Goal: Task Accomplishment & Management: Manage account settings

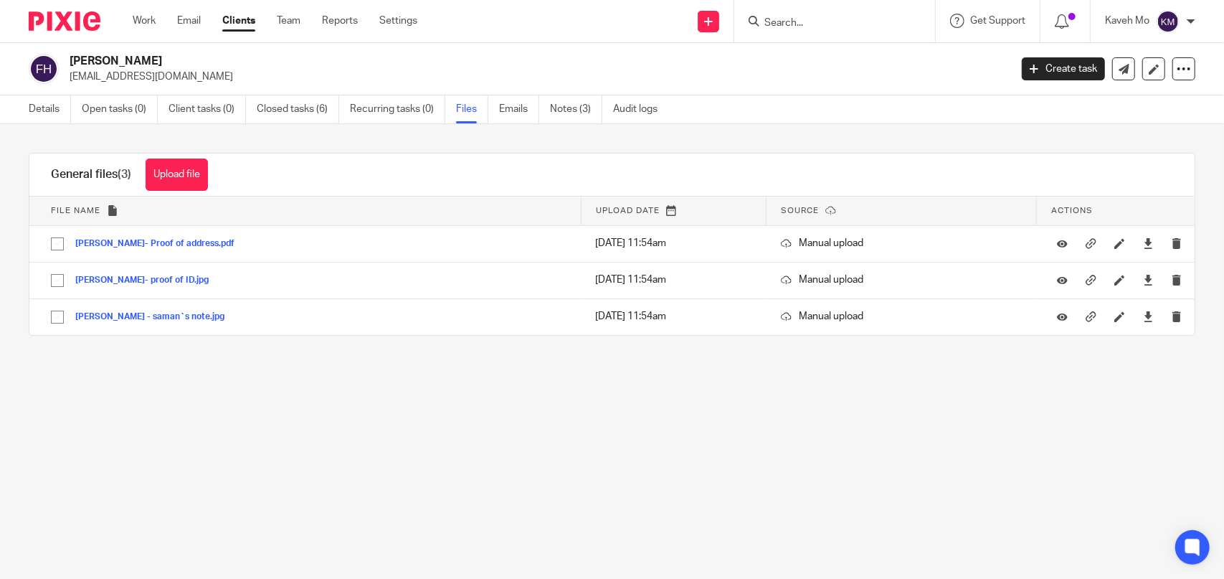
click at [792, 21] on input "Search" at bounding box center [827, 23] width 129 height 13
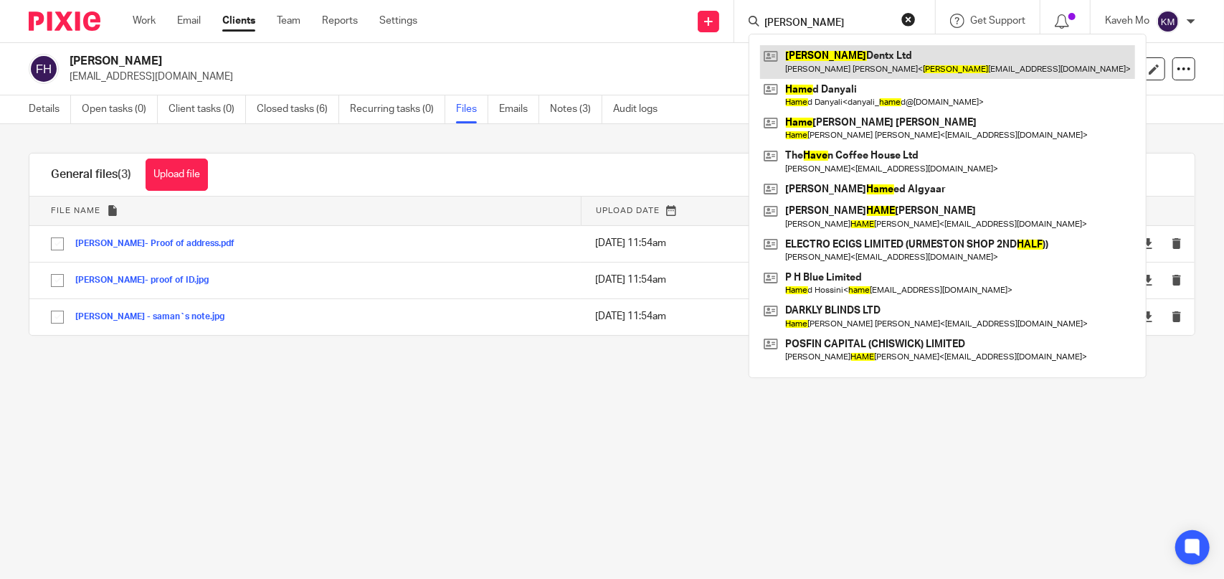
type input "hale"
click at [809, 60] on link at bounding box center [947, 61] width 375 height 33
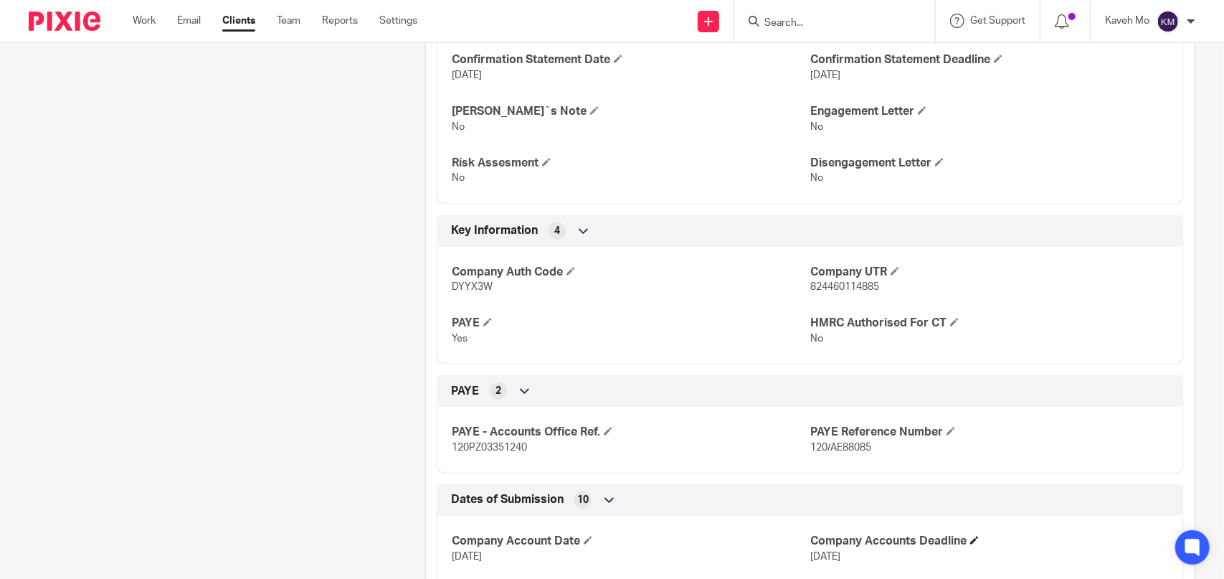
scroll to position [645, 0]
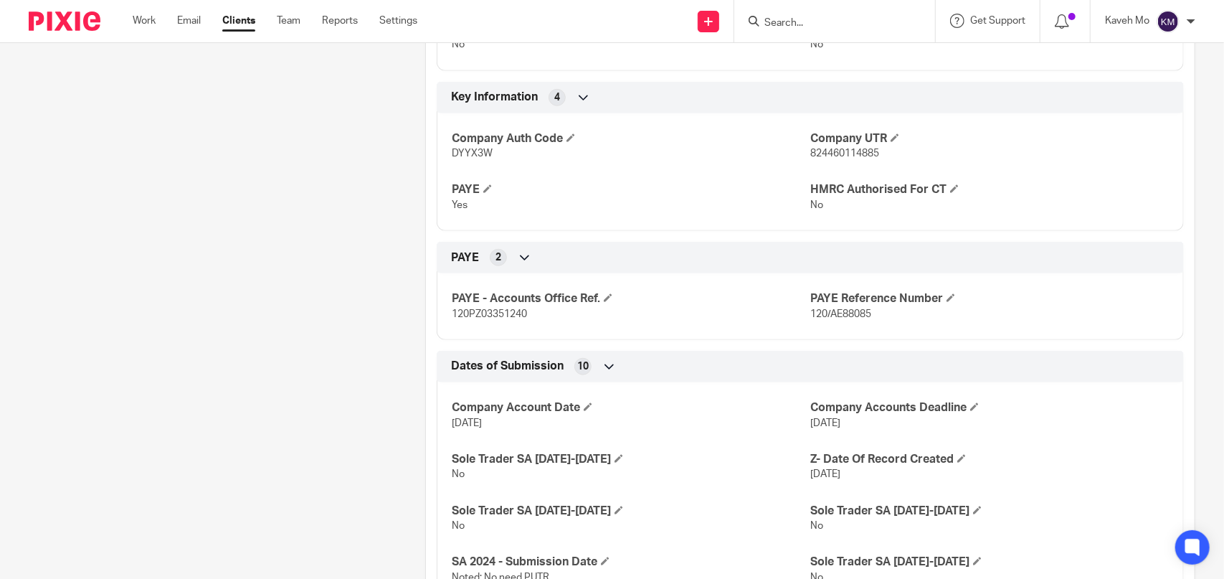
click at [508, 309] on span "120PZ03351240" at bounding box center [489, 314] width 75 height 10
copy span "120PZ03351240"
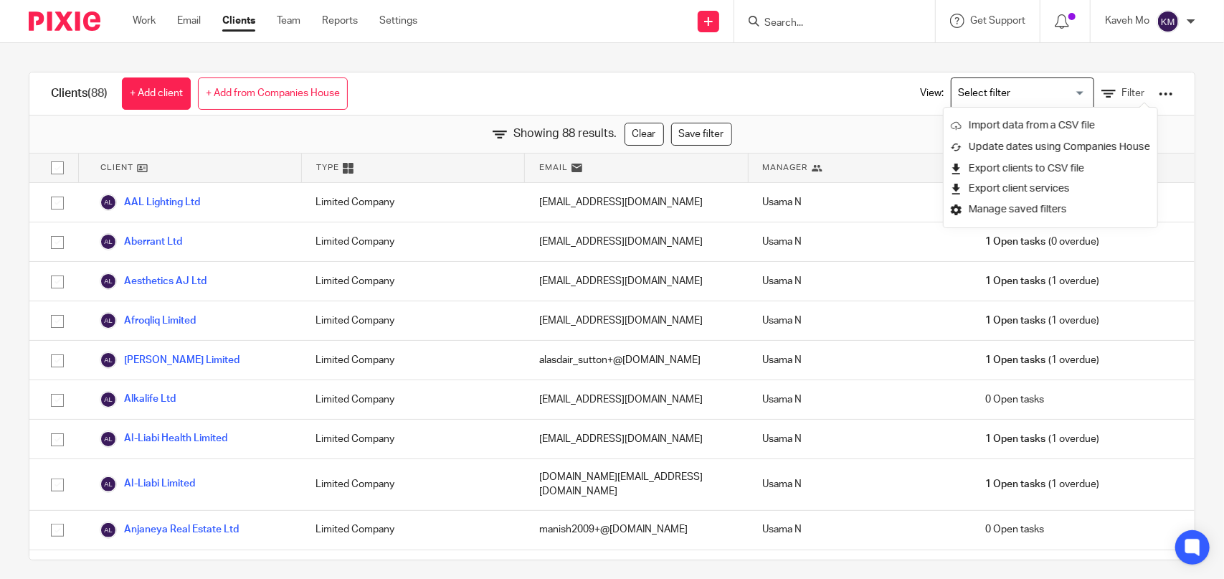
click at [839, 34] on div at bounding box center [834, 21] width 201 height 42
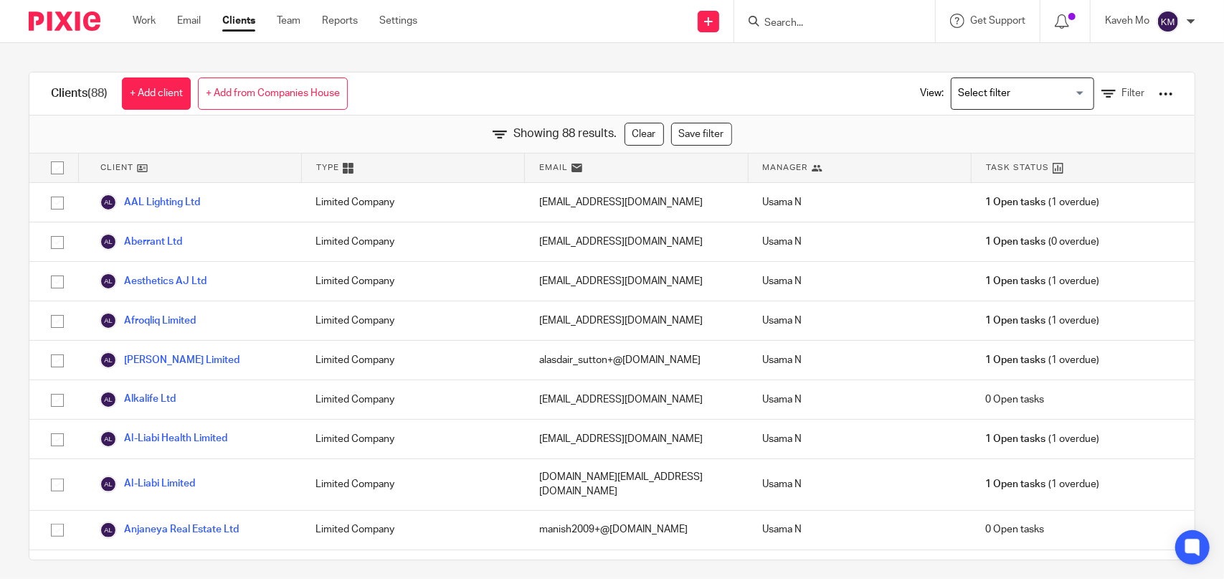
click at [832, 24] on input "Search" at bounding box center [827, 23] width 129 height 13
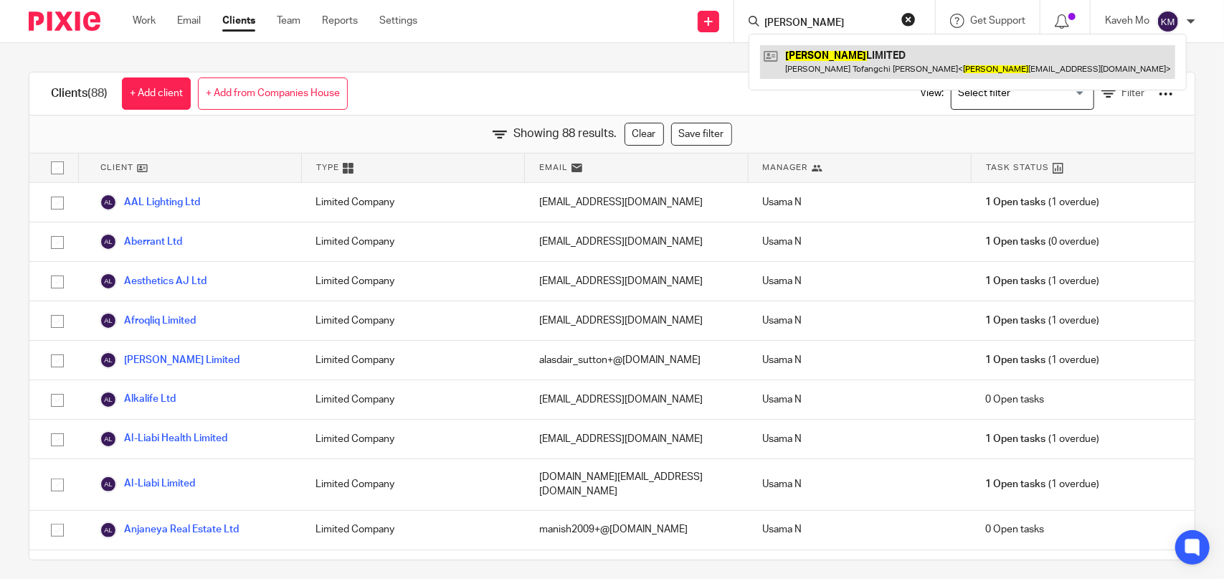
type input "rahavi"
click at [826, 61] on link at bounding box center [967, 61] width 415 height 33
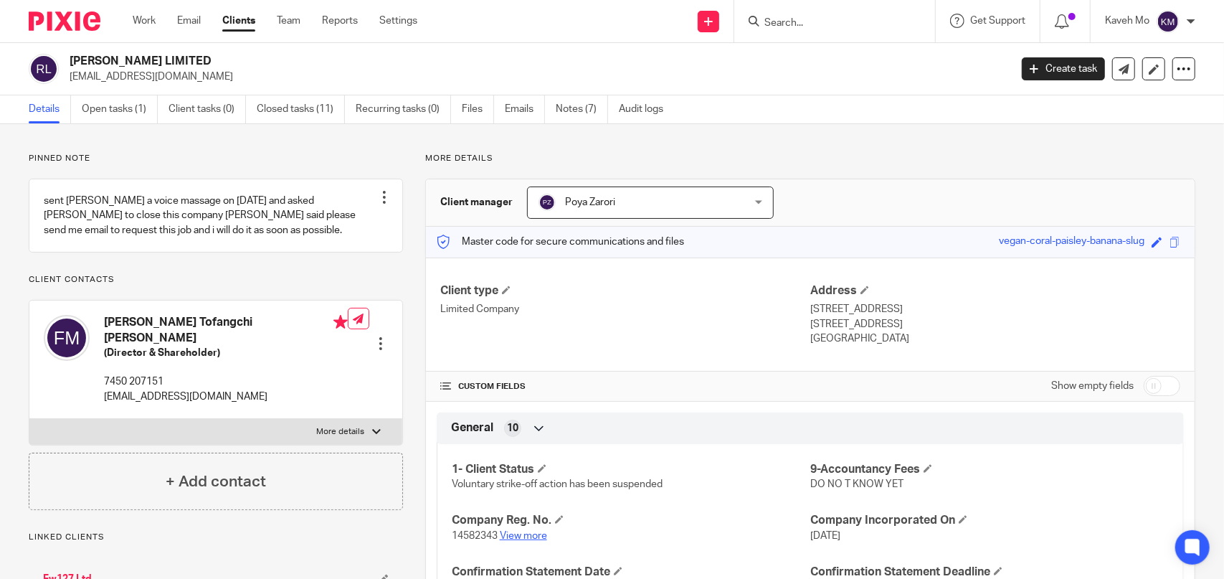
click at [532, 538] on link "View more" at bounding box center [523, 536] width 47 height 10
click at [777, 28] on input "Search" at bounding box center [827, 23] width 129 height 13
click at [235, 22] on link "Clients" at bounding box center [238, 21] width 33 height 14
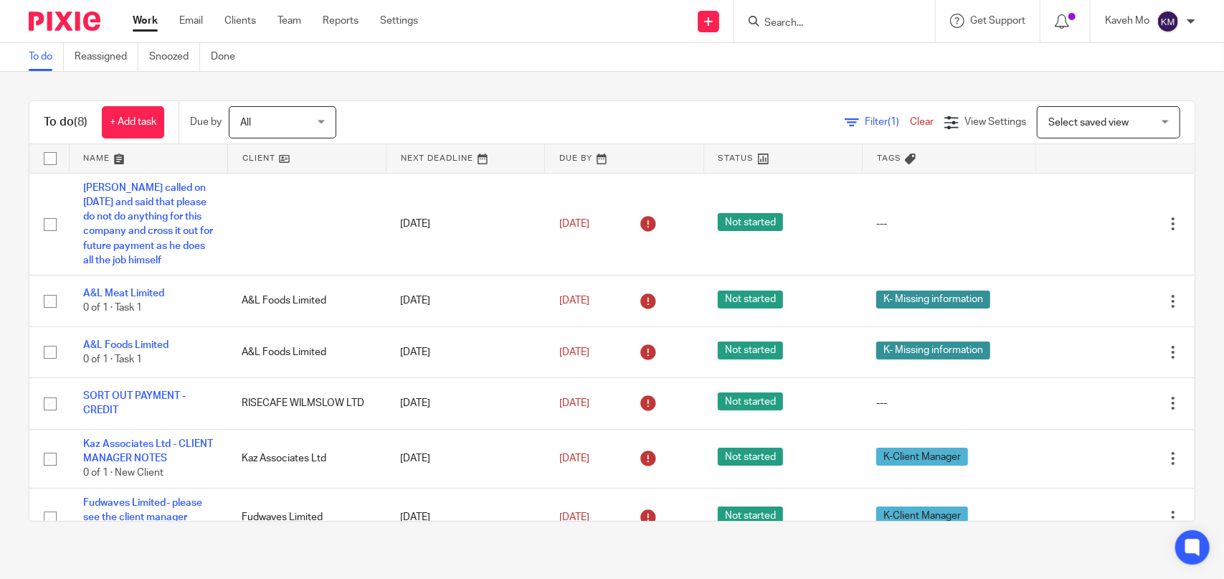
scroll to position [141, 0]
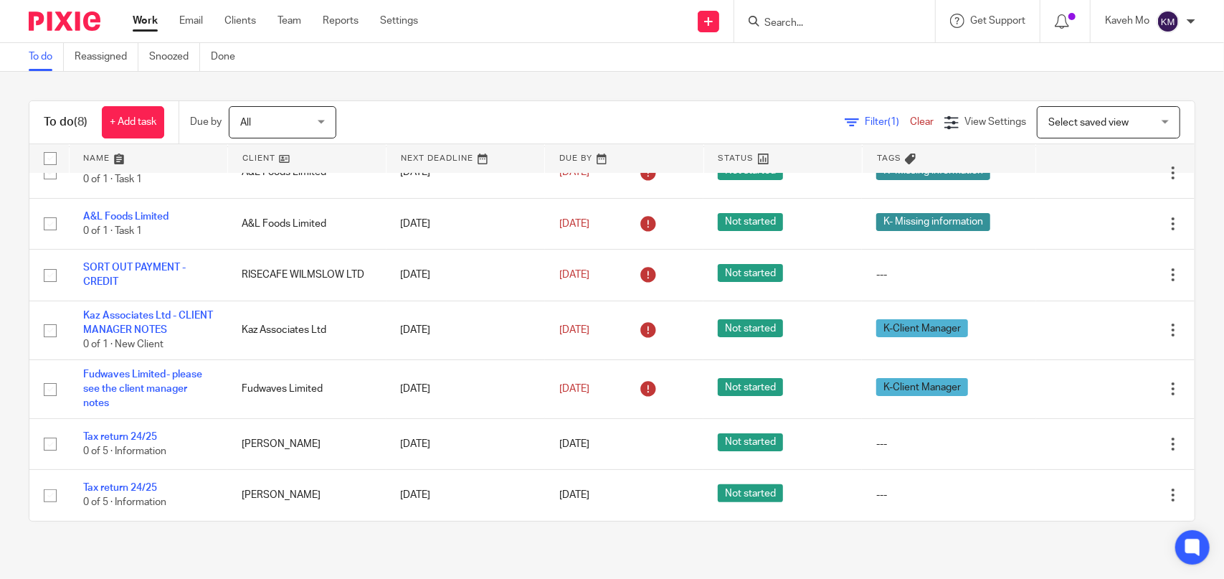
click at [805, 16] on form at bounding box center [839, 21] width 153 height 18
click at [786, 24] on input "Search" at bounding box center [827, 23] width 129 height 13
type input "sj wilton"
click button "submit" at bounding box center [0, 0] width 0 height 0
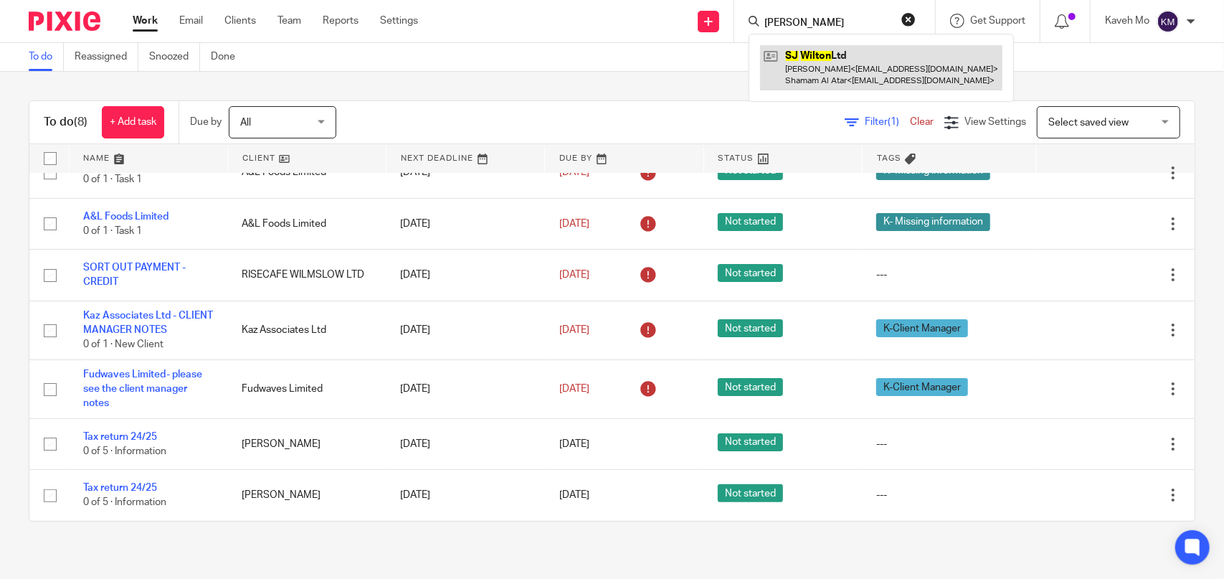
click at [833, 70] on link at bounding box center [881, 67] width 242 height 44
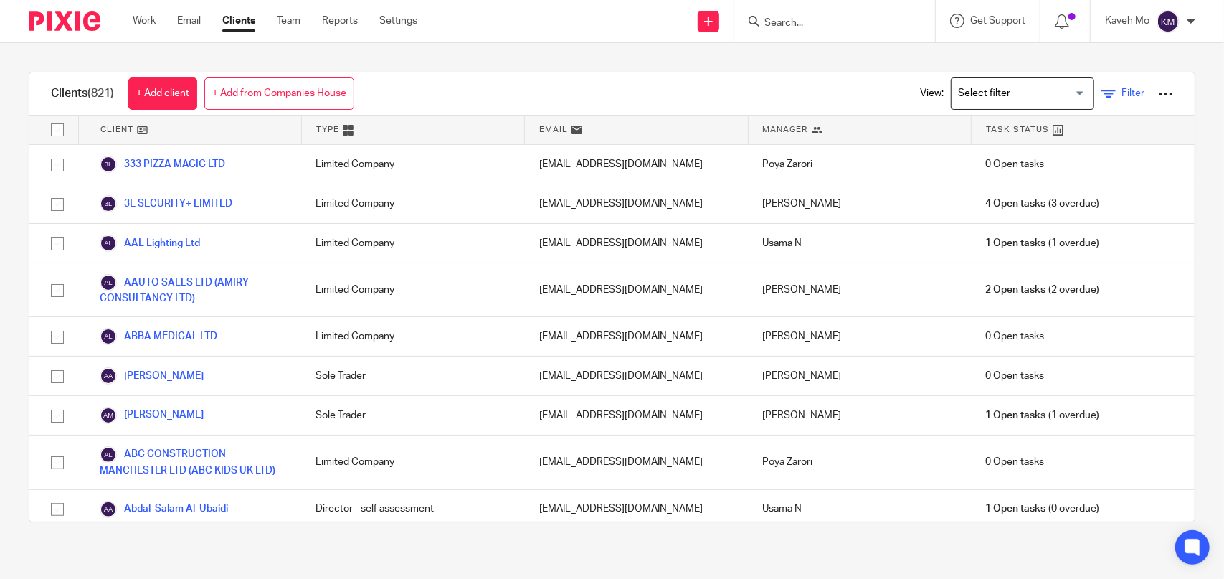
click at [1101, 93] on icon at bounding box center [1108, 94] width 14 height 14
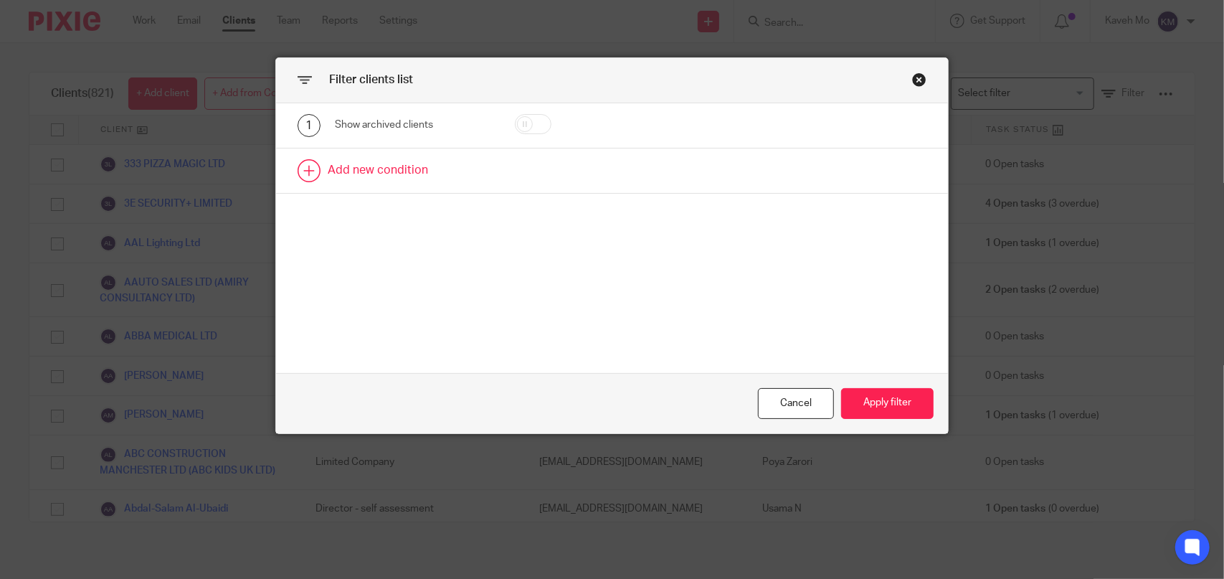
click at [404, 164] on link at bounding box center [612, 170] width 672 height 44
click at [426, 174] on div "Field" at bounding box center [404, 175] width 116 height 30
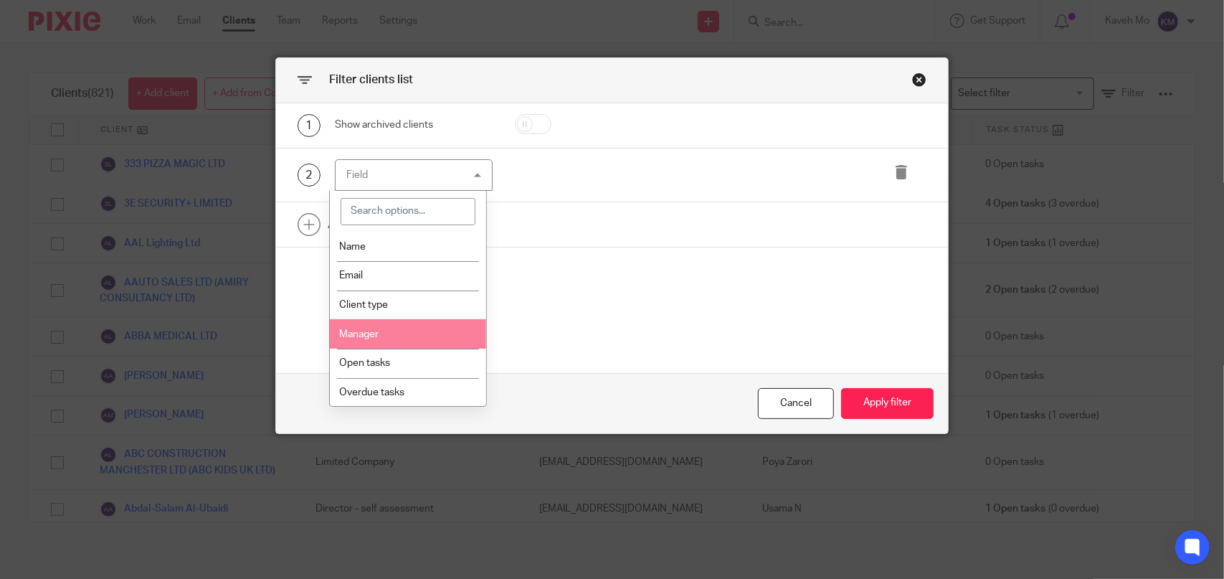
click at [404, 328] on li "Manager" at bounding box center [408, 333] width 156 height 29
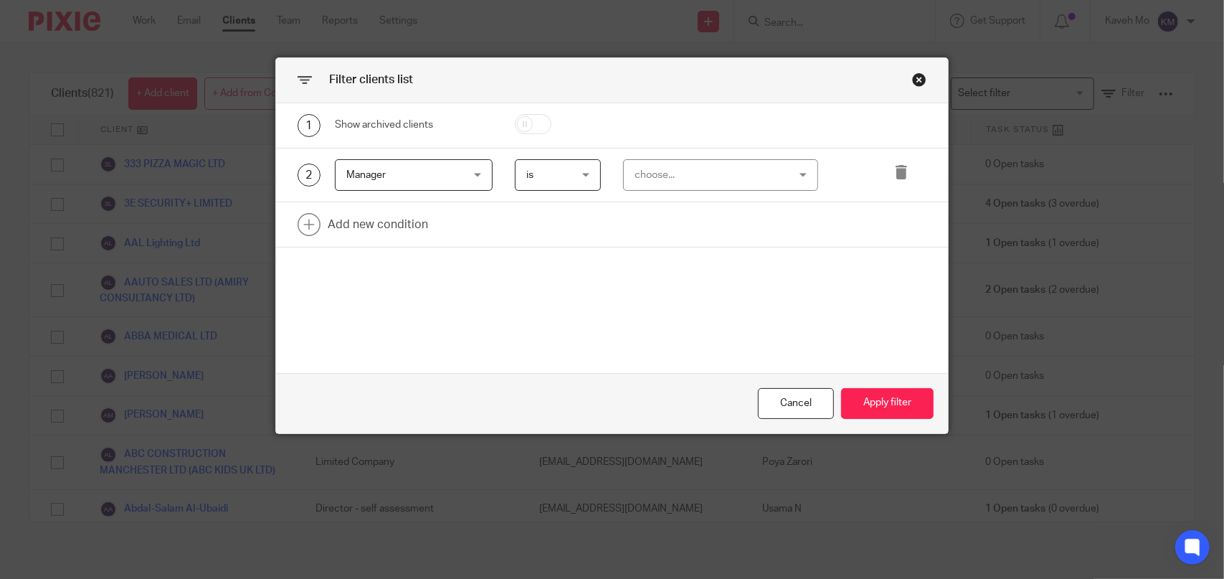
click at [698, 180] on div "choose..." at bounding box center [708, 175] width 146 height 30
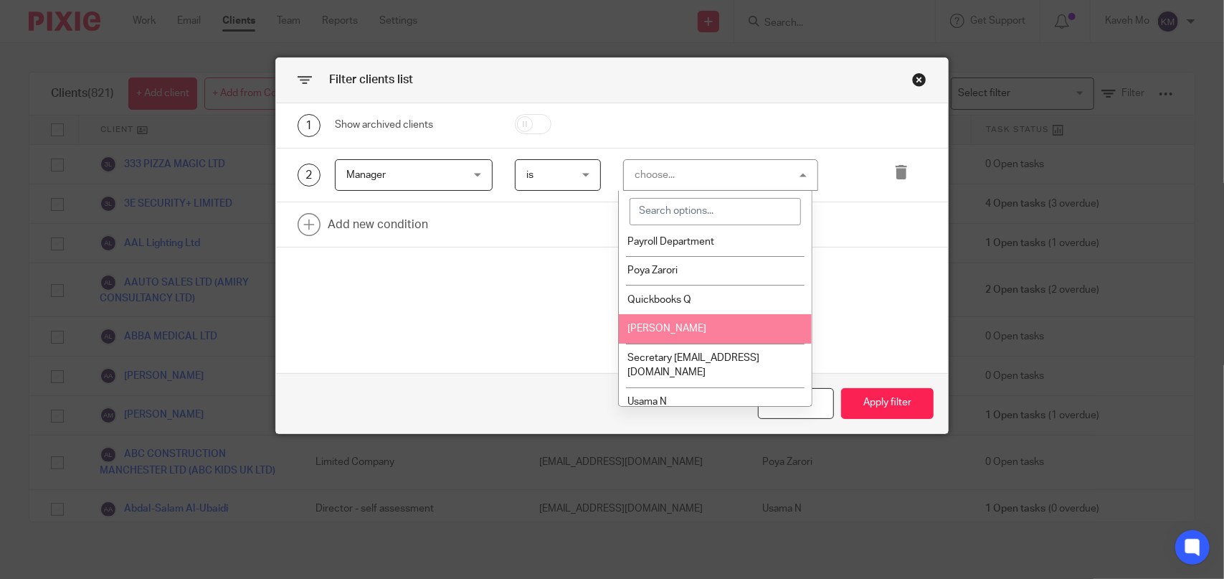
scroll to position [260, 0]
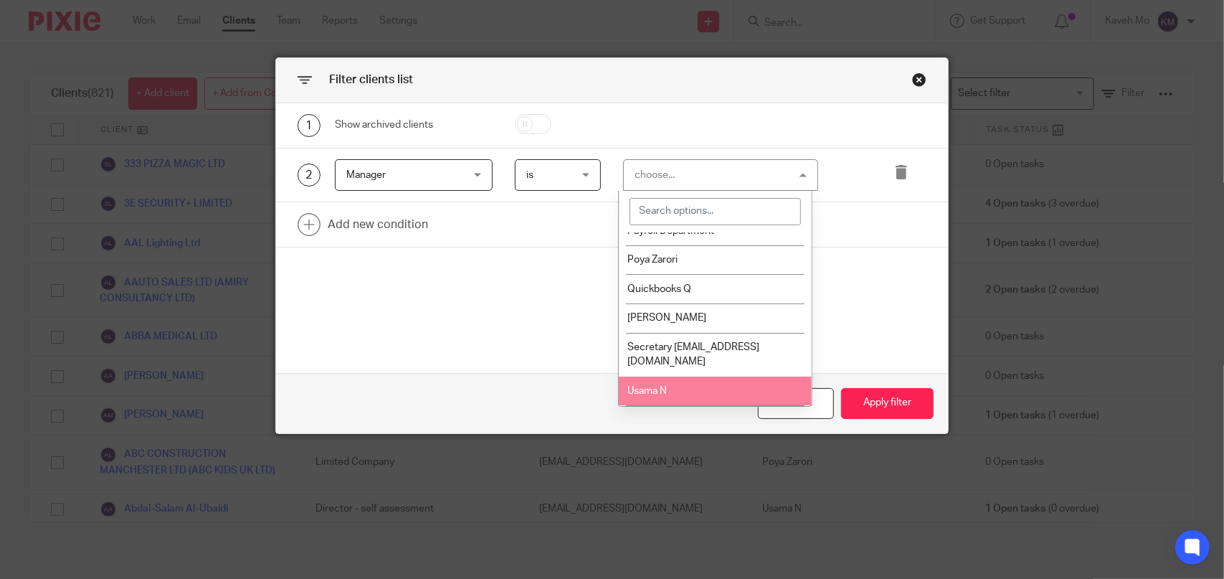
click at [693, 389] on li "Usama N" at bounding box center [716, 390] width 194 height 29
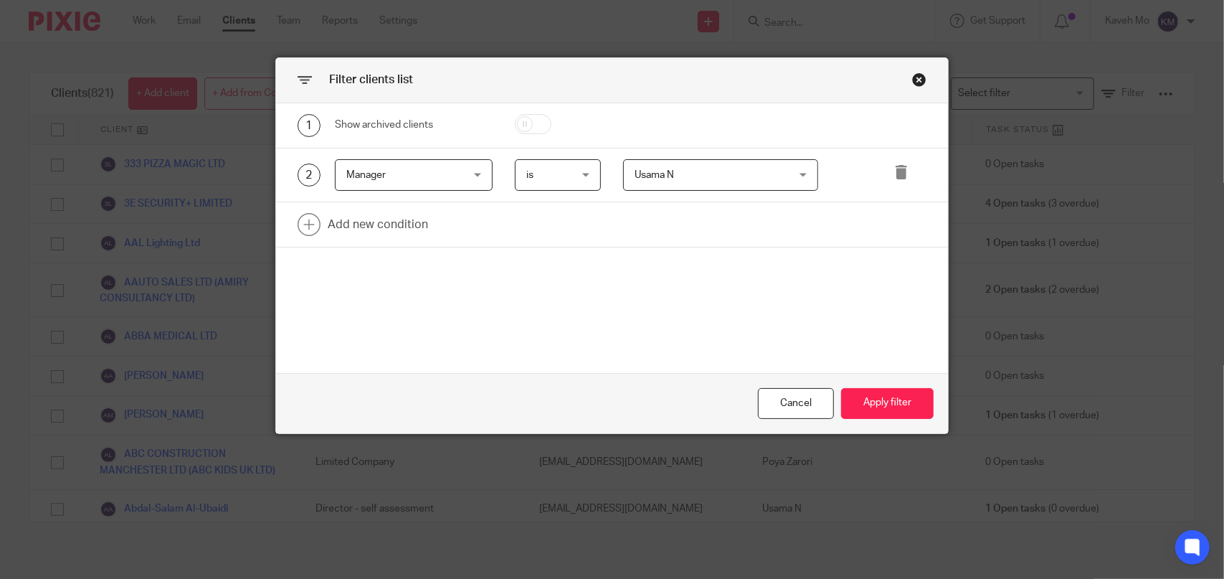
click at [889, 424] on div "Cancel Apply filter" at bounding box center [612, 403] width 672 height 60
click at [879, 417] on button "Apply filter" at bounding box center [887, 403] width 93 height 31
click at [871, 407] on button "Apply filter" at bounding box center [887, 403] width 93 height 31
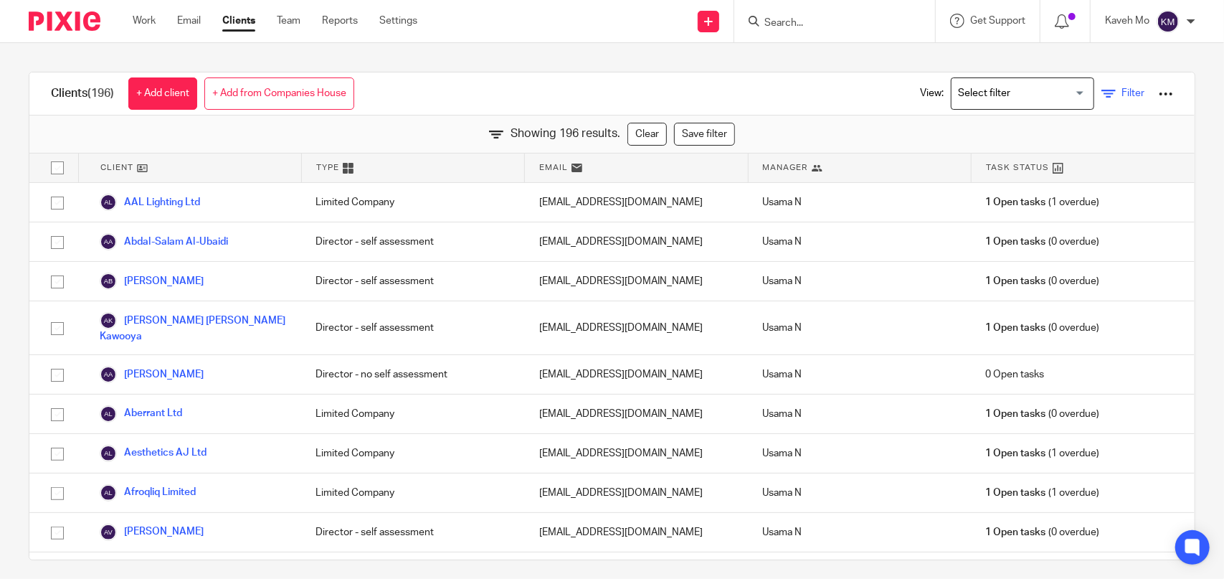
click at [1101, 91] on icon at bounding box center [1108, 94] width 14 height 14
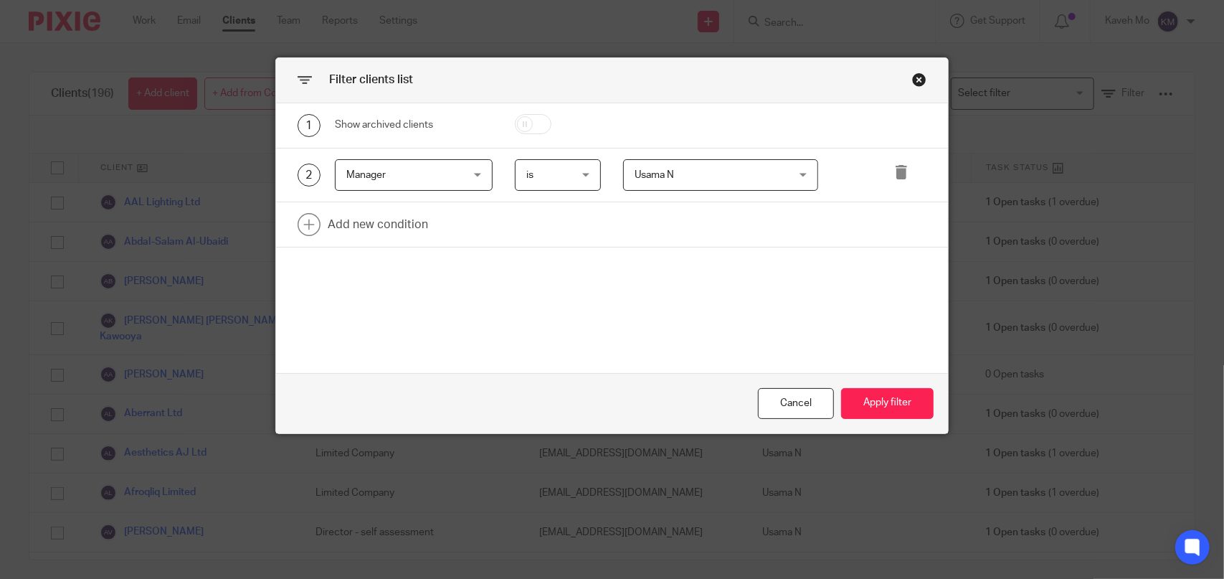
click at [787, 172] on div "Usama N Usama N" at bounding box center [720, 175] width 194 height 32
click at [862, 245] on link at bounding box center [612, 224] width 672 height 44
click at [449, 230] on div "Field" at bounding box center [404, 229] width 116 height 30
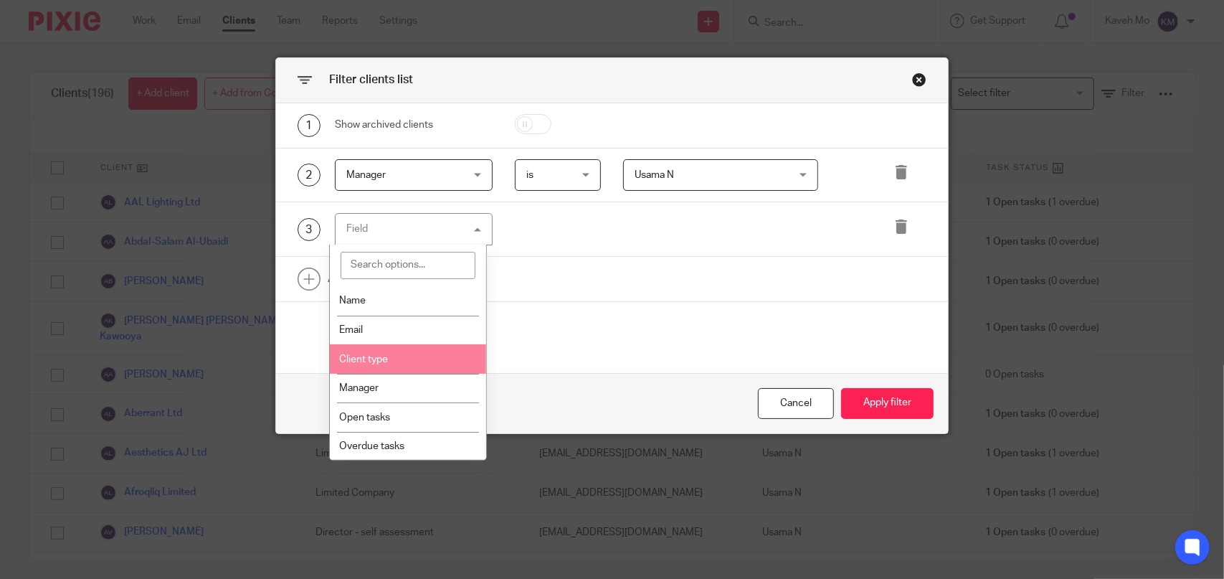
click at [399, 353] on li "Client type" at bounding box center [408, 358] width 156 height 29
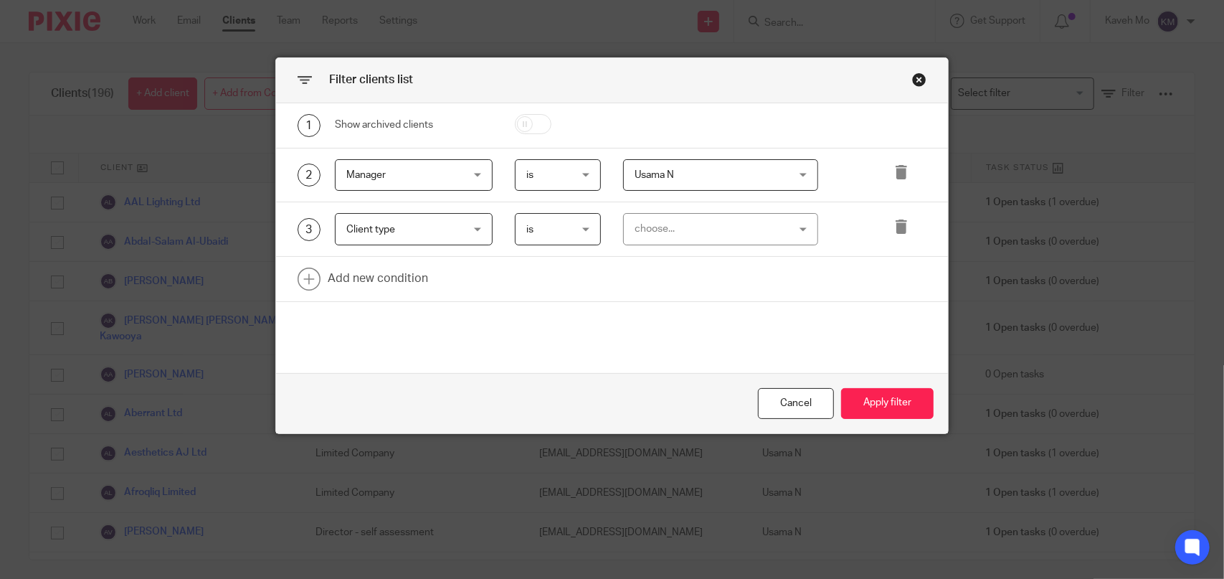
click at [714, 230] on div "choose..." at bounding box center [708, 229] width 146 height 30
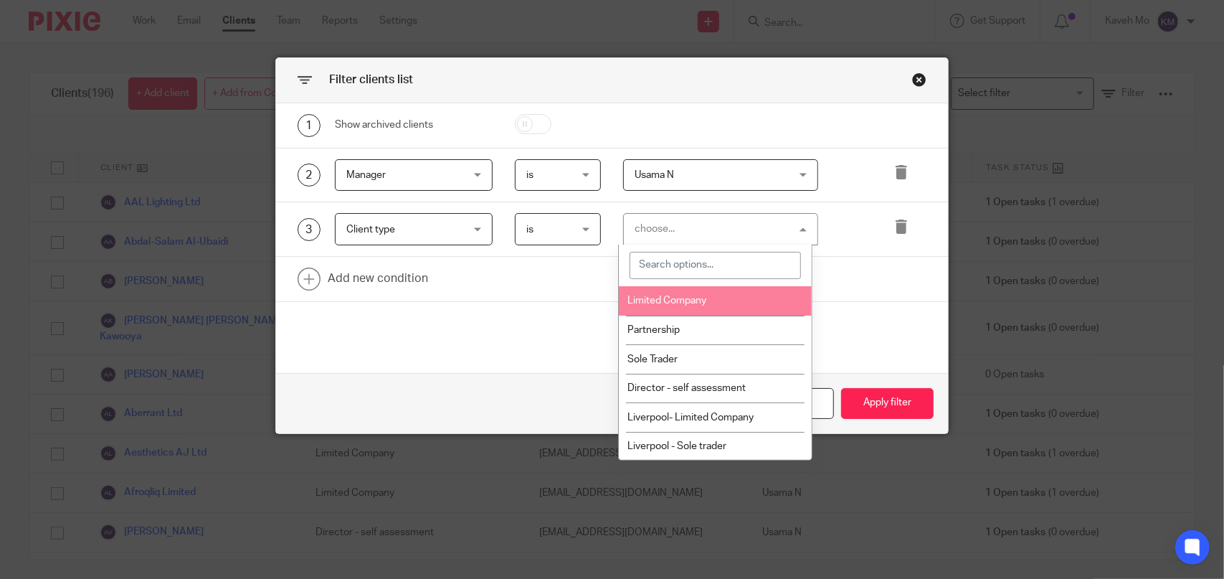
click at [684, 296] on span "Limited Company" at bounding box center [667, 300] width 79 height 10
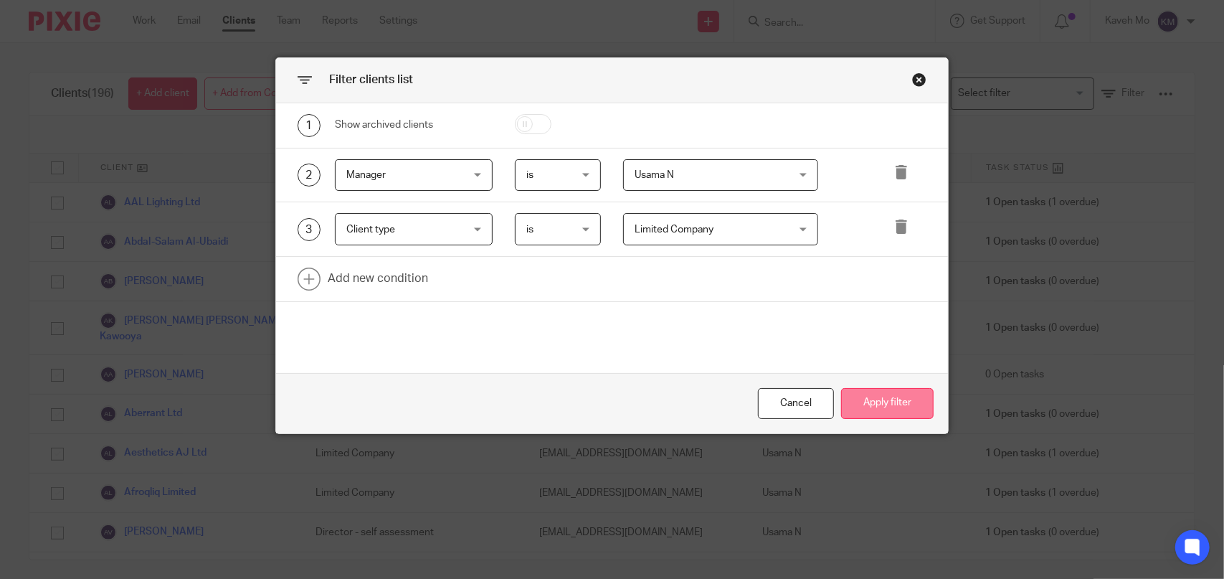
click at [893, 401] on button "Apply filter" at bounding box center [887, 403] width 93 height 31
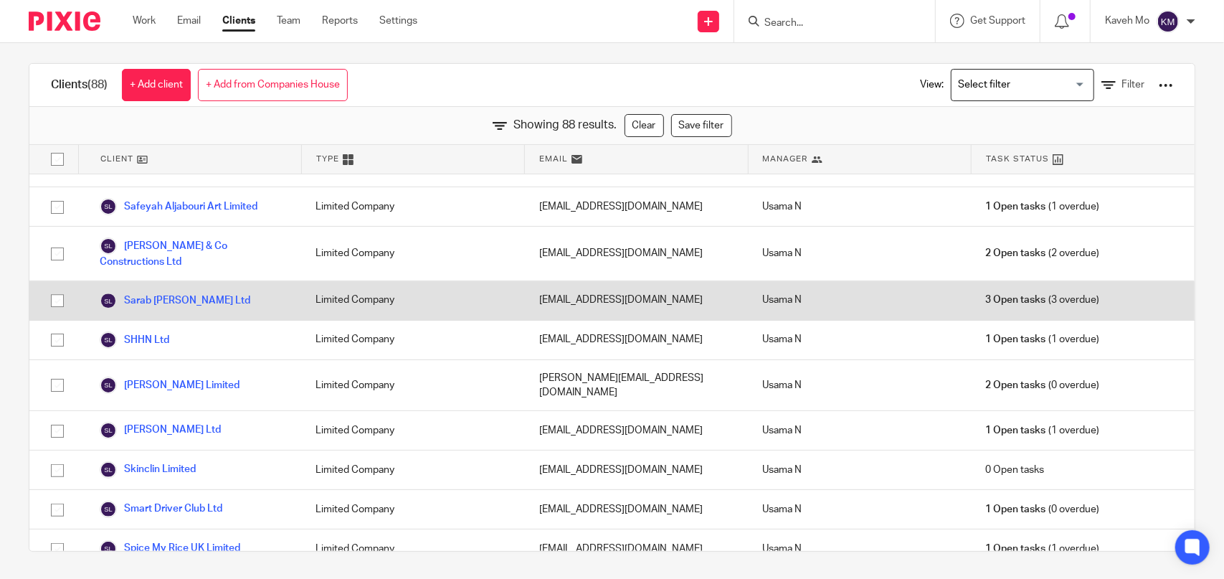
scroll to position [3160, 0]
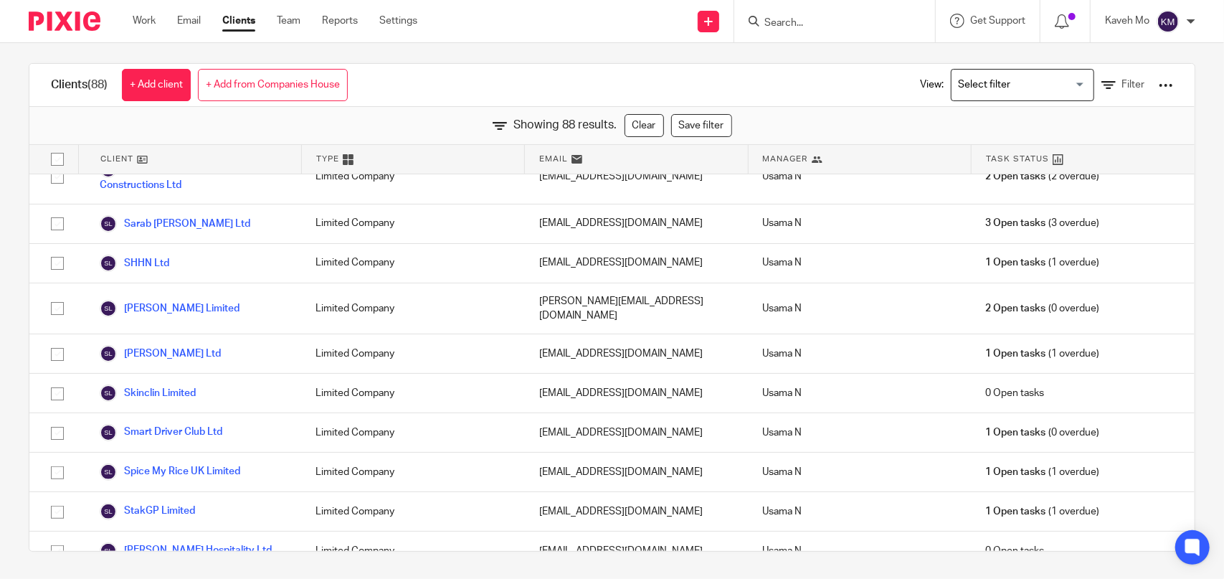
click at [1052, 82] on input "Search for option" at bounding box center [1019, 84] width 133 height 25
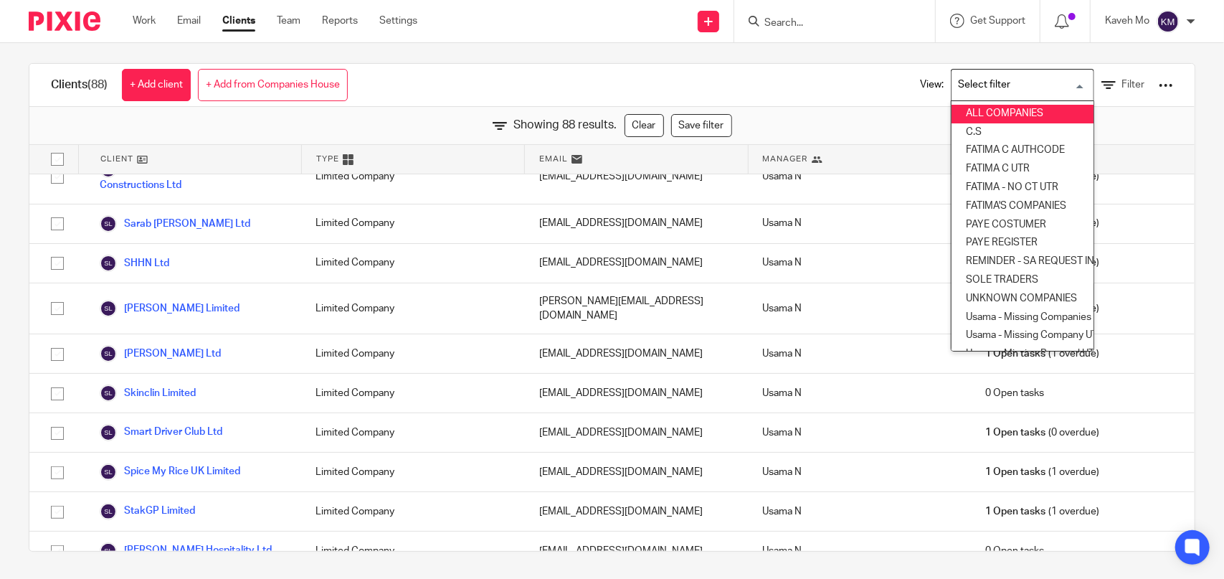
click at [899, 85] on div "View: Loading... ALL COMPANIES C.S FATIMA C AUTHCODE FATIMA C UTR FATIMA - NO C…" at bounding box center [1036, 85] width 275 height 42
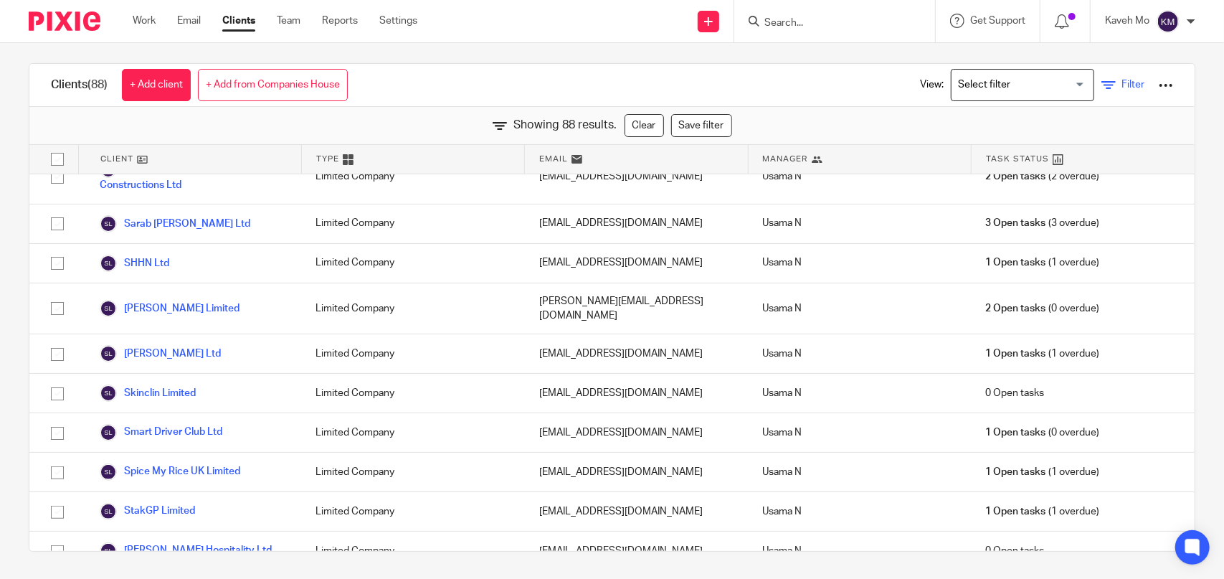
click at [1101, 85] on link "Filter" at bounding box center [1122, 84] width 43 height 15
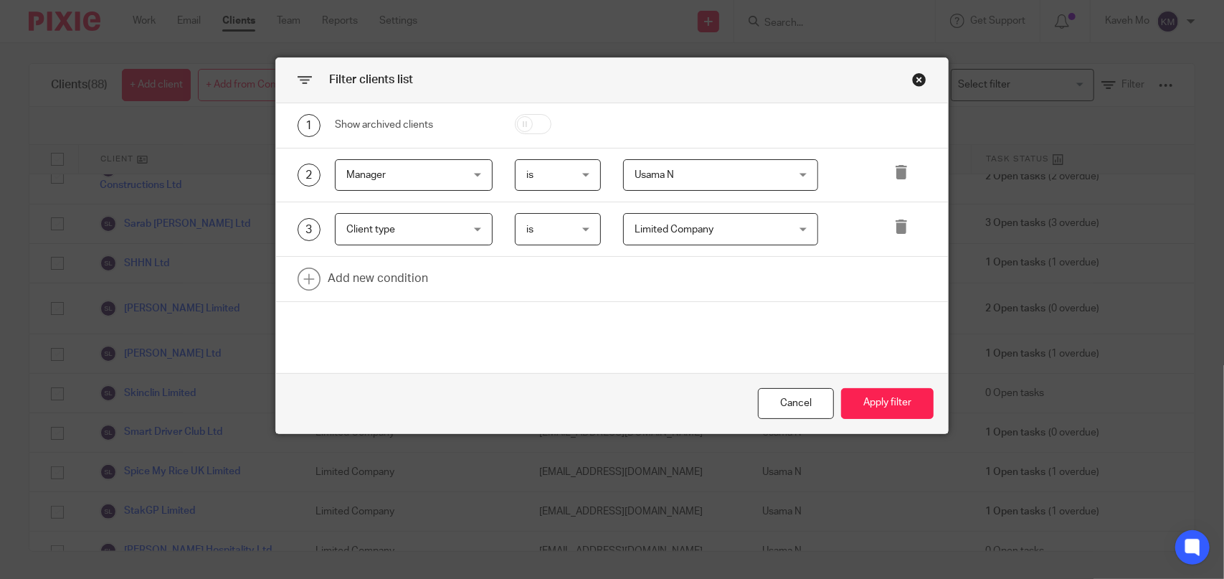
click at [752, 173] on span "Usama N" at bounding box center [708, 175] width 146 height 30
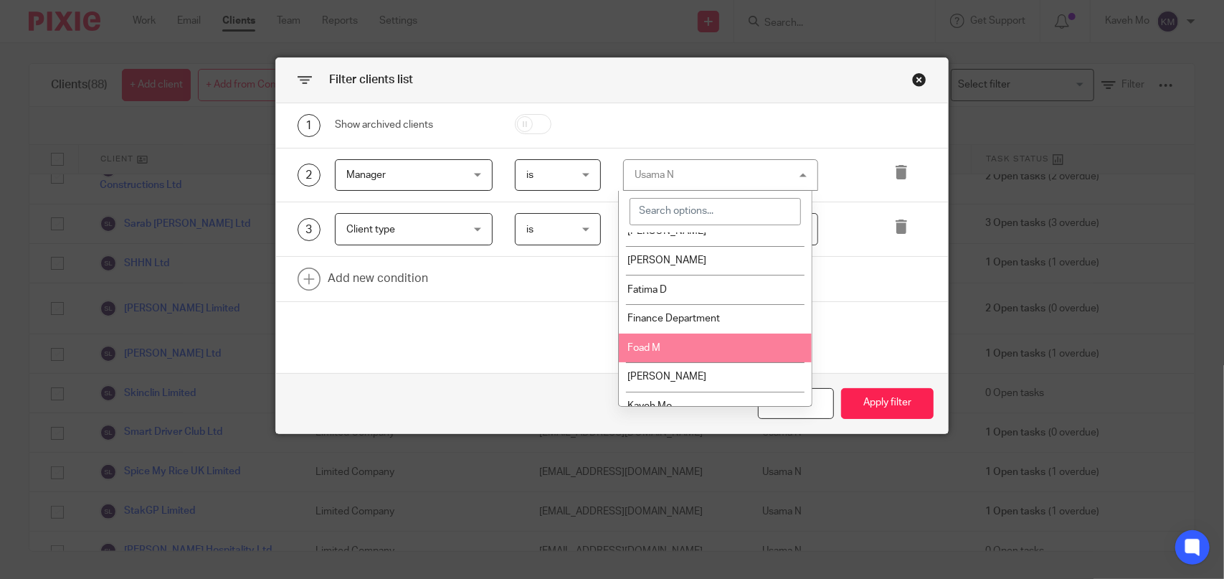
scroll to position [0, 0]
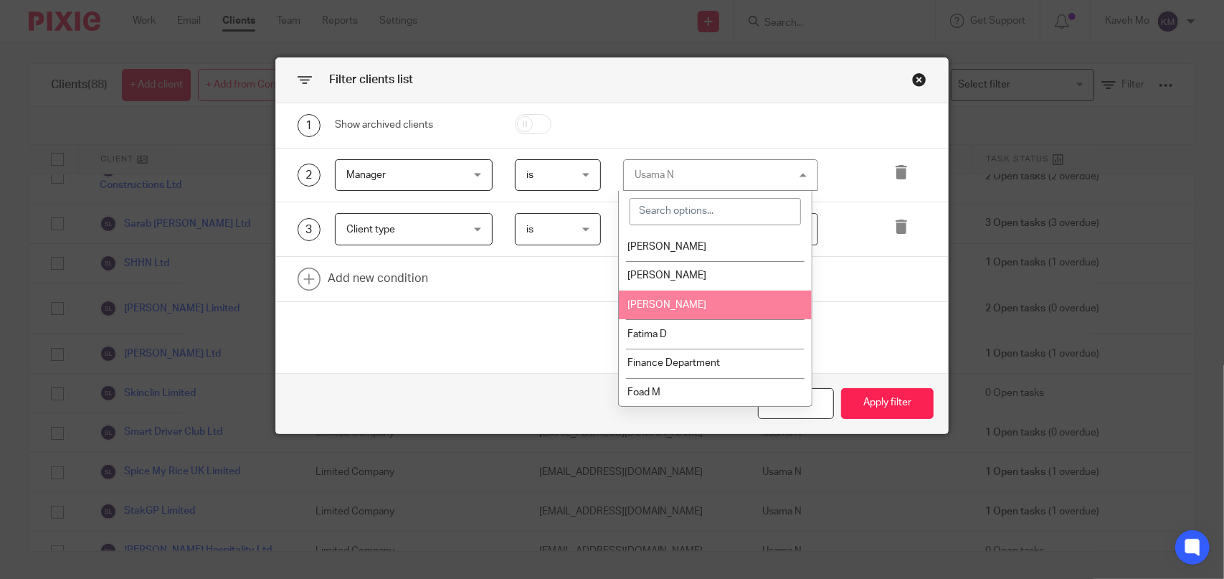
click at [715, 312] on li "[PERSON_NAME]" at bounding box center [716, 304] width 194 height 29
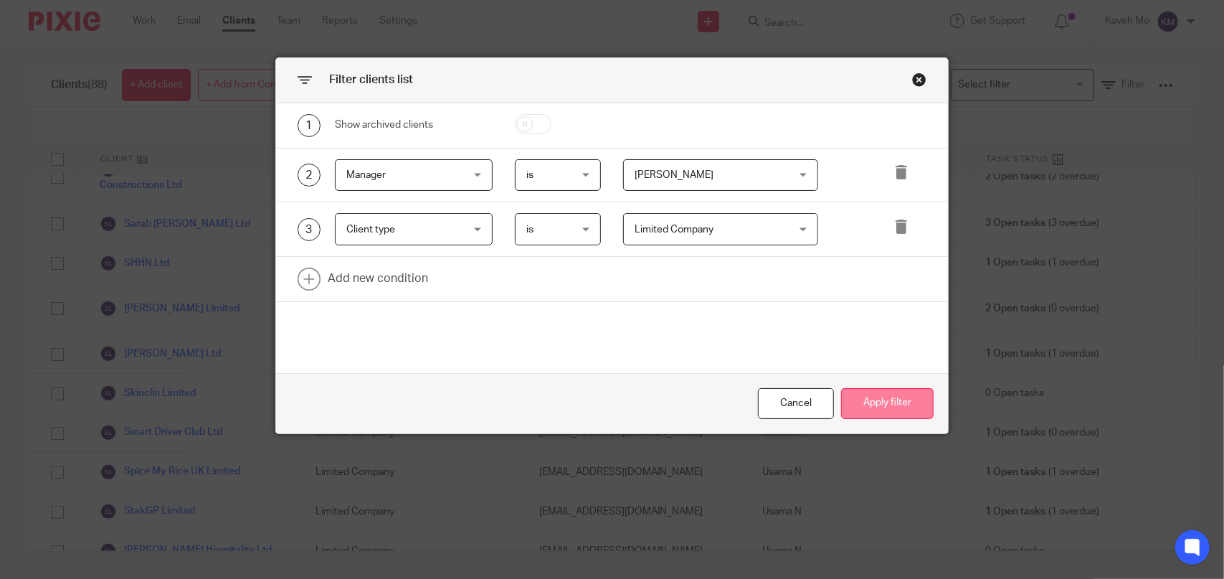
click at [885, 402] on button "Apply filter" at bounding box center [887, 403] width 93 height 31
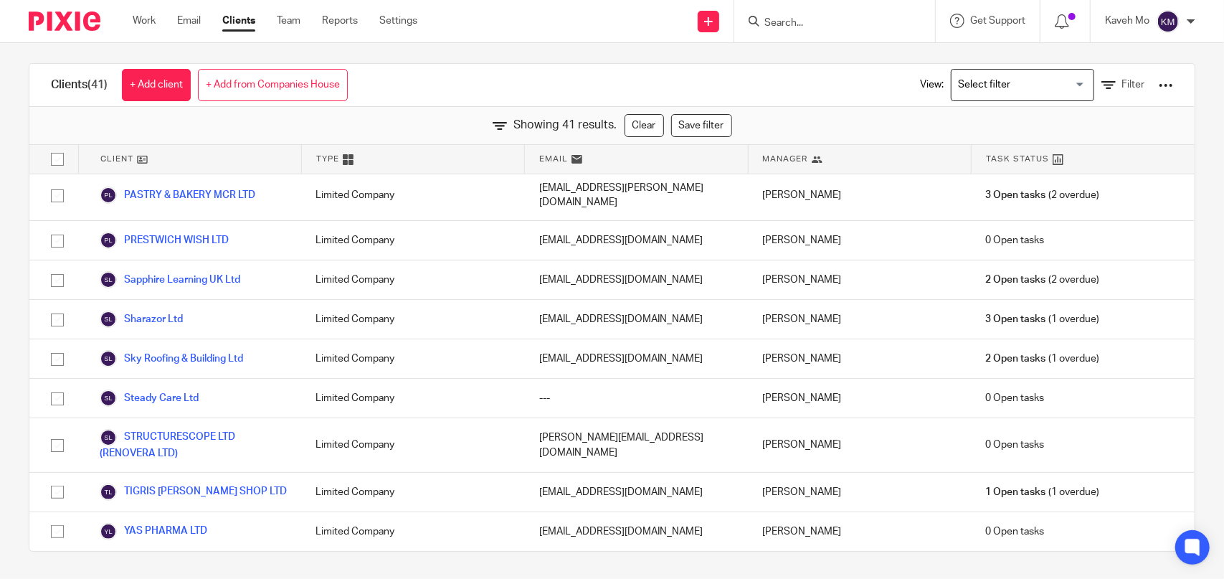
scroll to position [1318, 0]
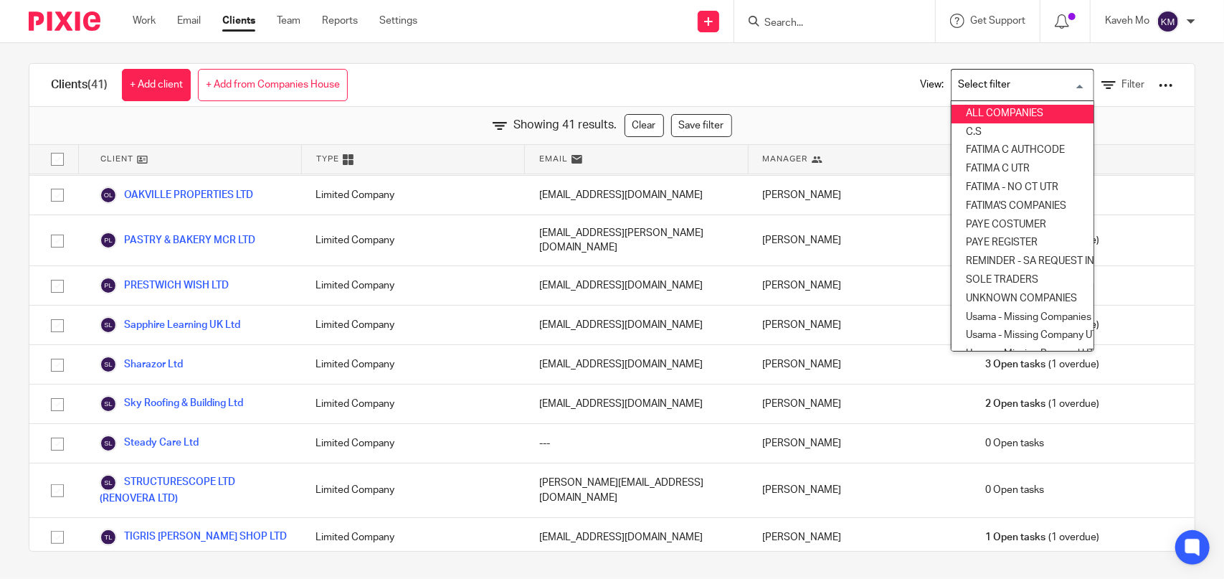
click at [1049, 87] on input "Search for option" at bounding box center [1019, 84] width 133 height 25
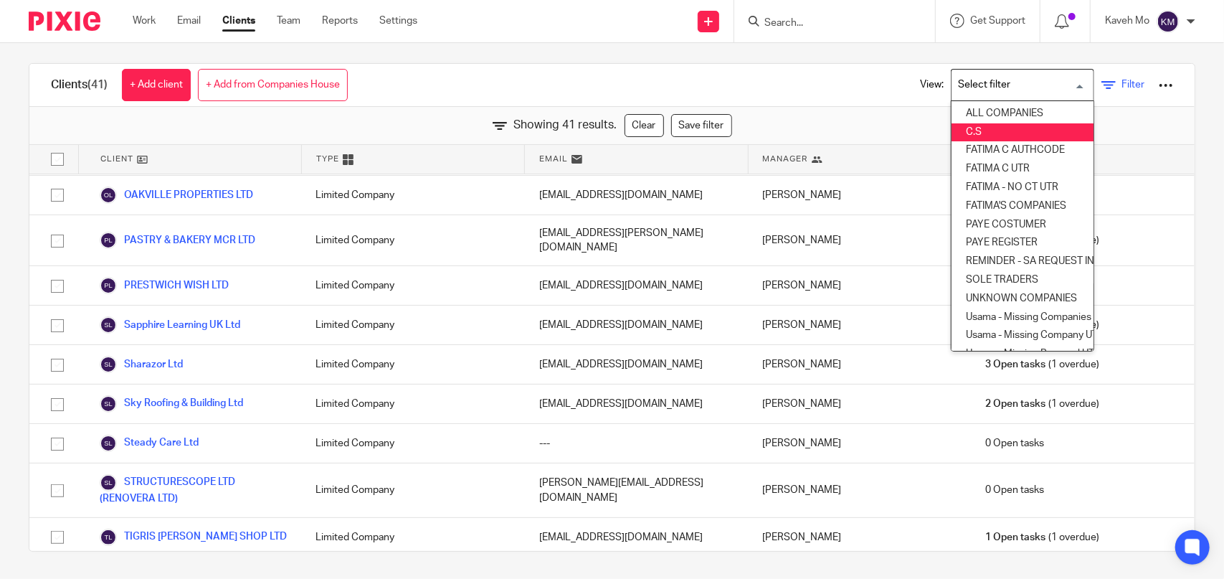
click at [1122, 85] on span "Filter" at bounding box center [1133, 85] width 23 height 10
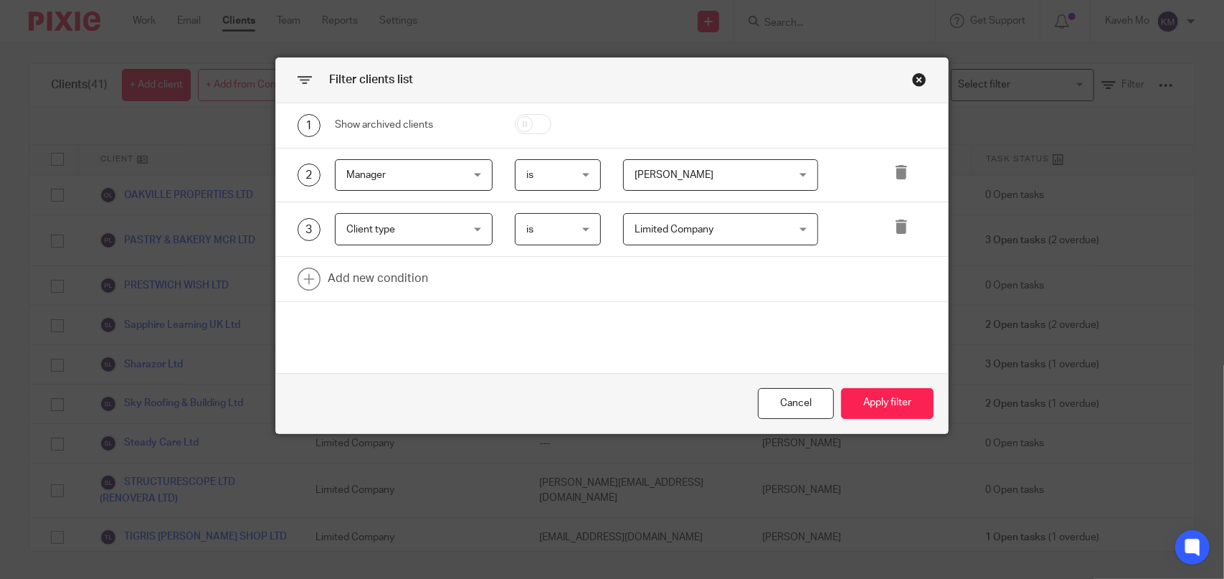
click at [726, 182] on span "[PERSON_NAME]" at bounding box center [708, 175] width 146 height 30
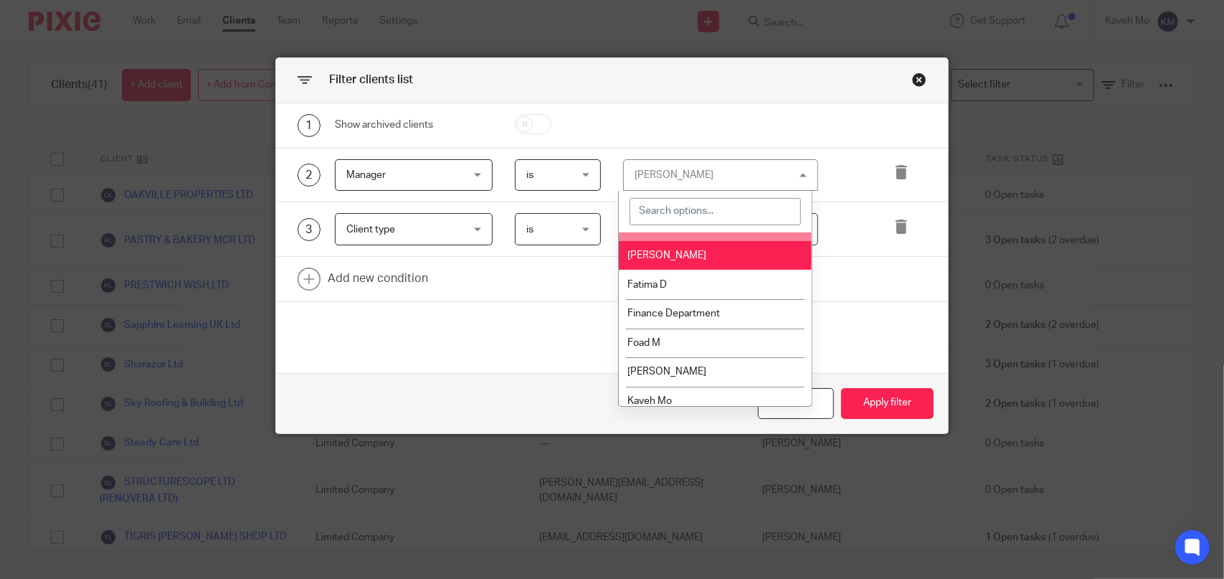
scroll to position [72, 0]
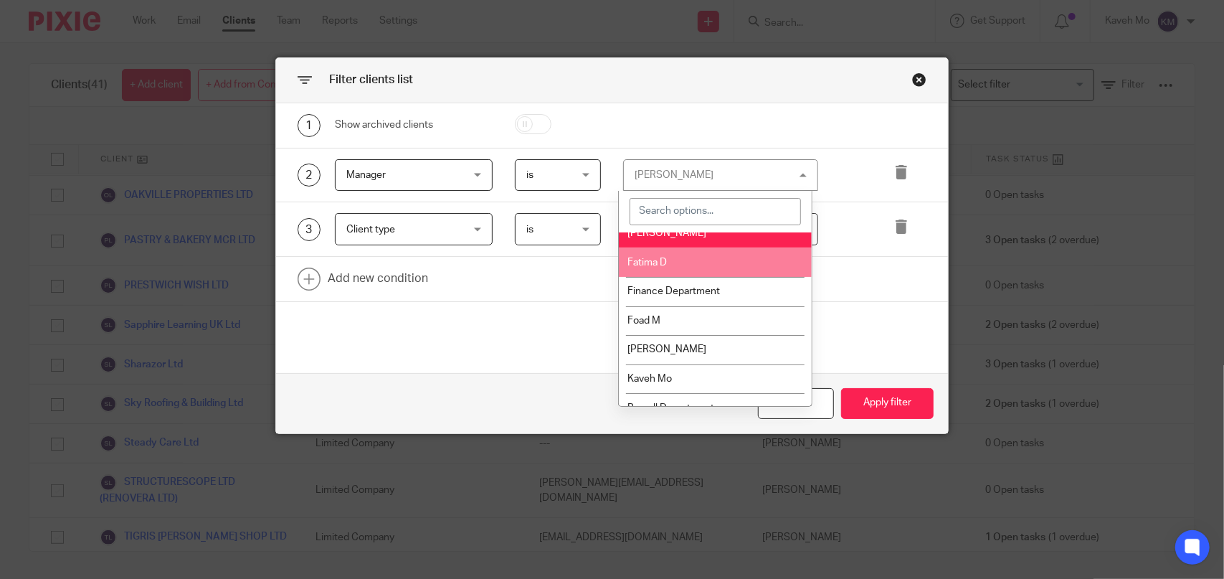
click at [695, 272] on li "Fatima D" at bounding box center [716, 261] width 194 height 29
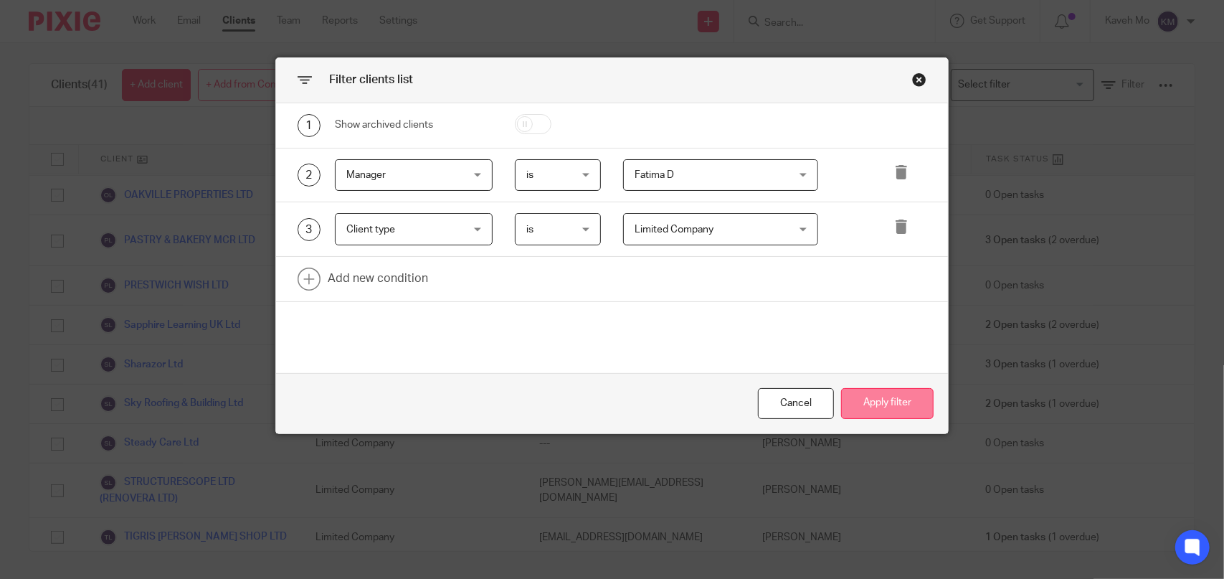
click at [863, 398] on button "Apply filter" at bounding box center [887, 403] width 93 height 31
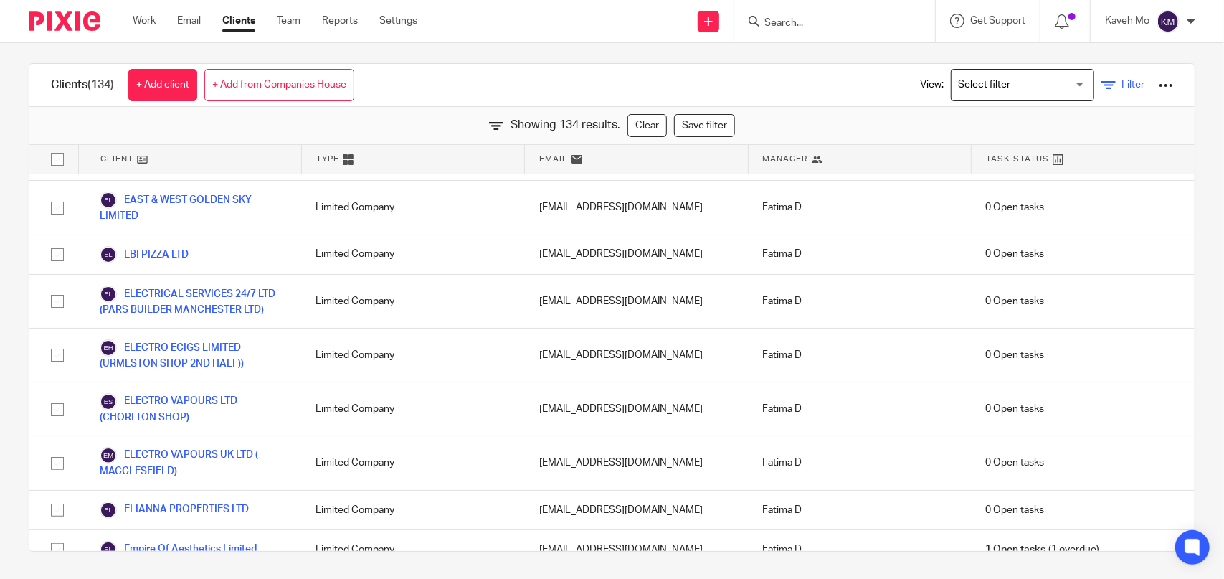
click at [1101, 91] on icon at bounding box center [1108, 85] width 14 height 14
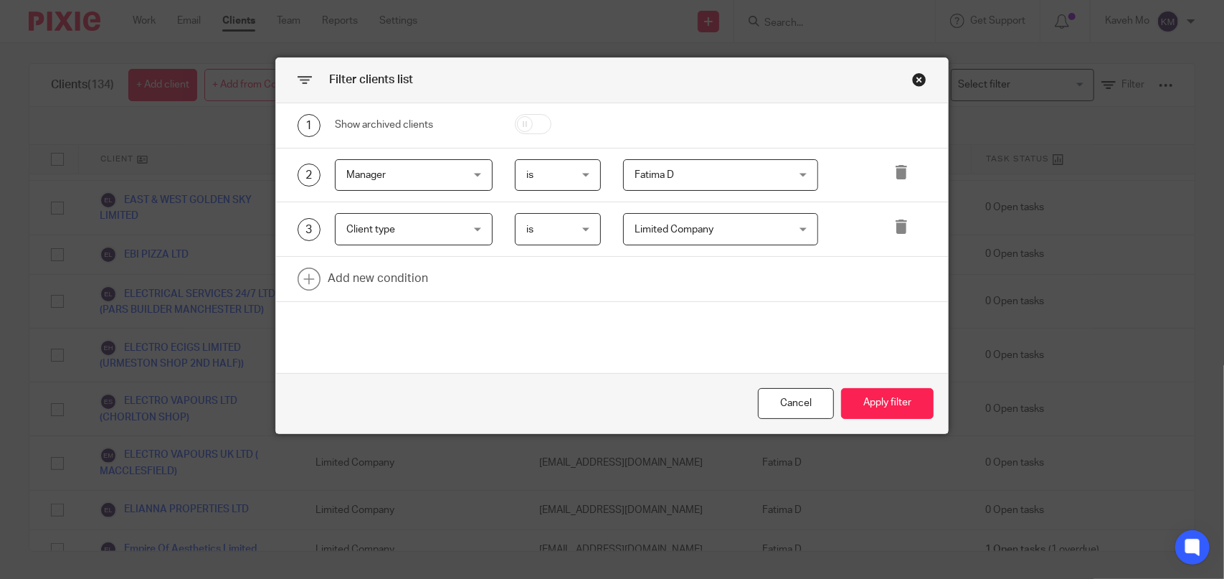
click at [711, 180] on span "Fatima D" at bounding box center [708, 175] width 146 height 30
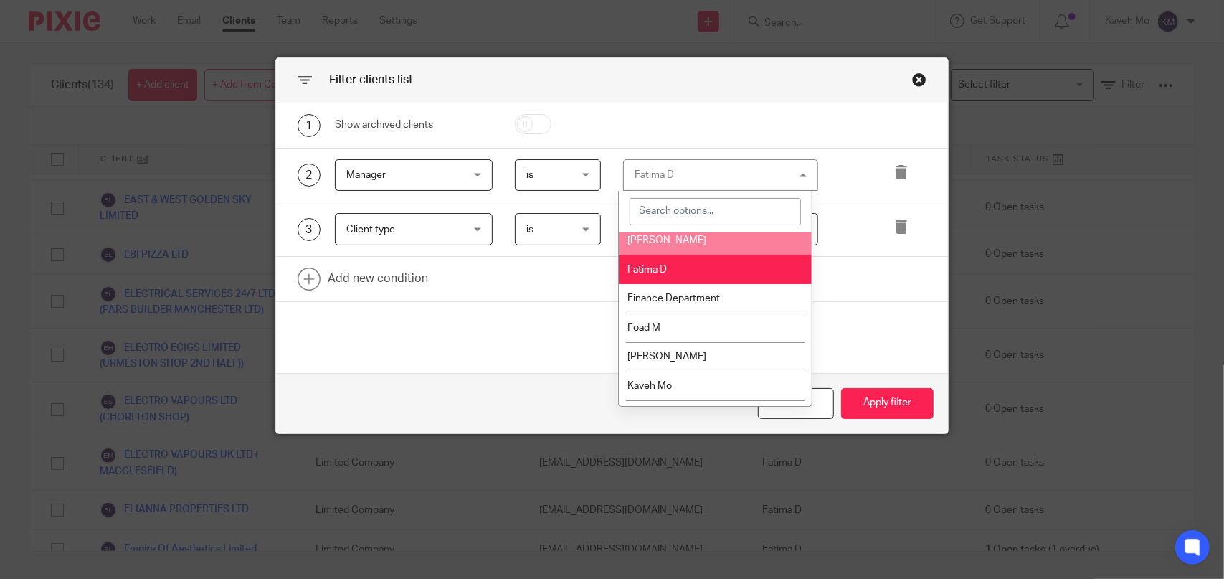
scroll to position [143, 0]
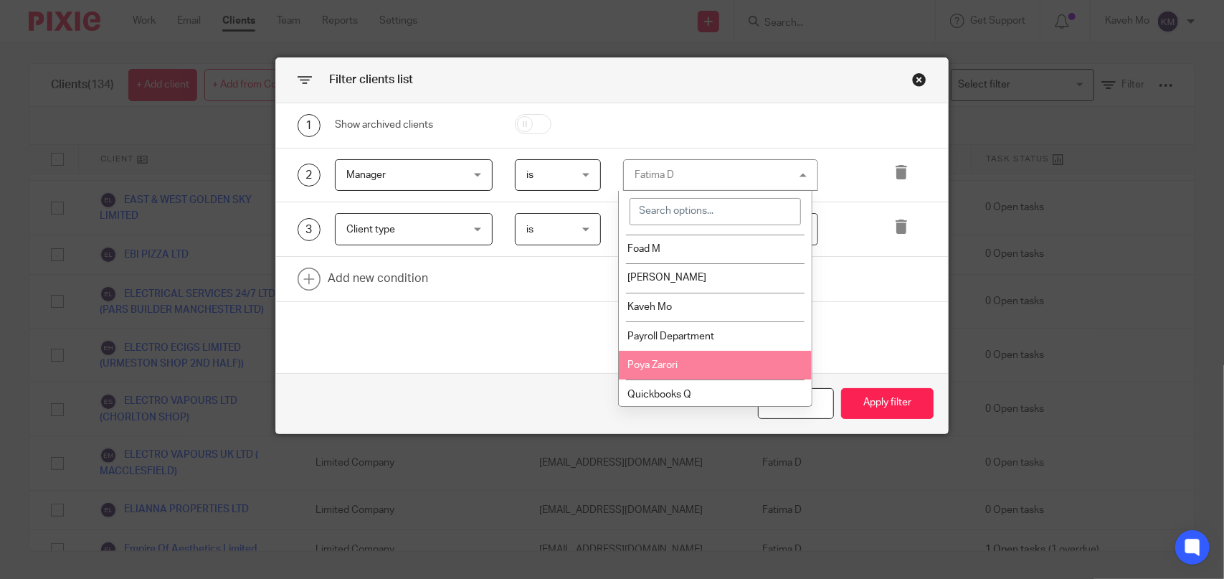
click at [671, 369] on span "Poya Zarori" at bounding box center [653, 365] width 50 height 10
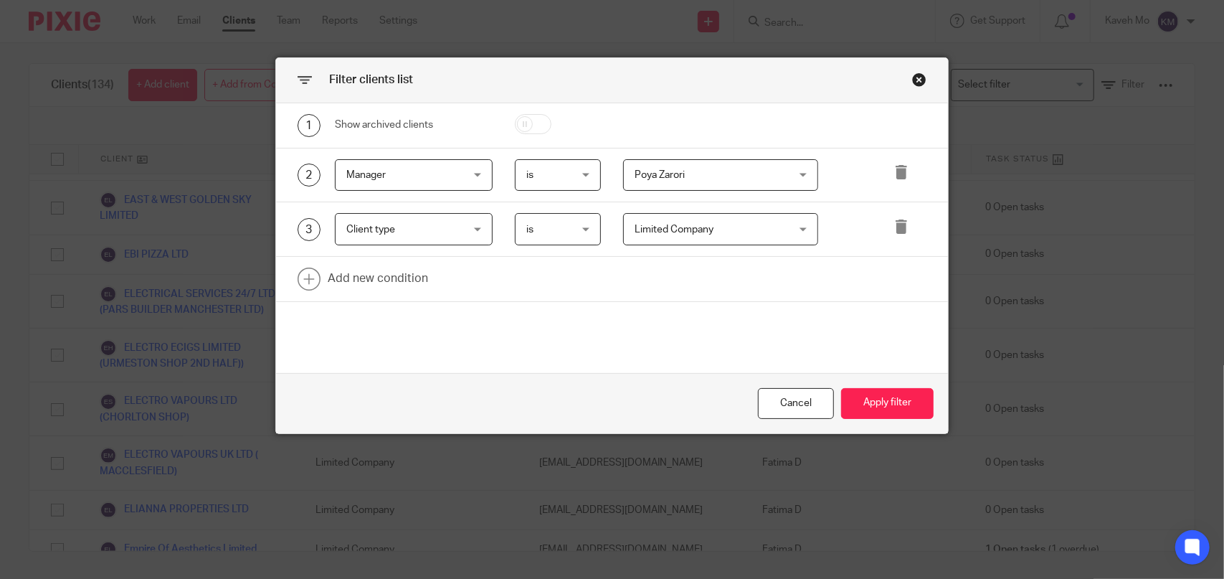
click at [793, 331] on div "1 Show archived clients 2 Manager Manager Name Email Client type Manager Open t…" at bounding box center [612, 238] width 672 height 270
click at [868, 399] on button "Apply filter" at bounding box center [887, 403] width 93 height 31
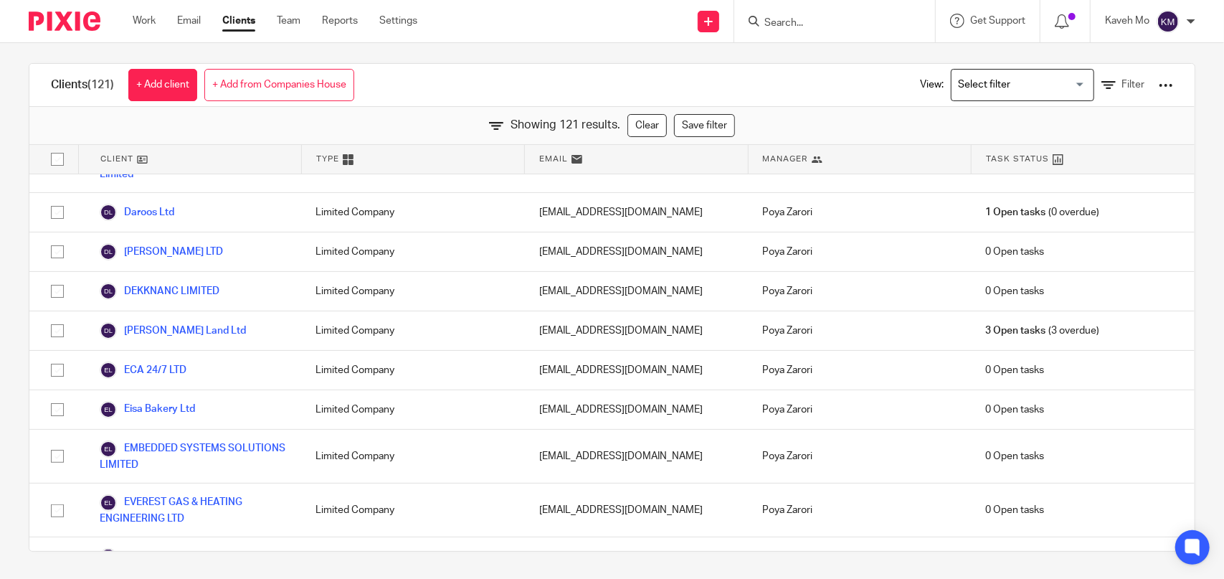
click at [779, 23] on input "Search" at bounding box center [827, 23] width 129 height 13
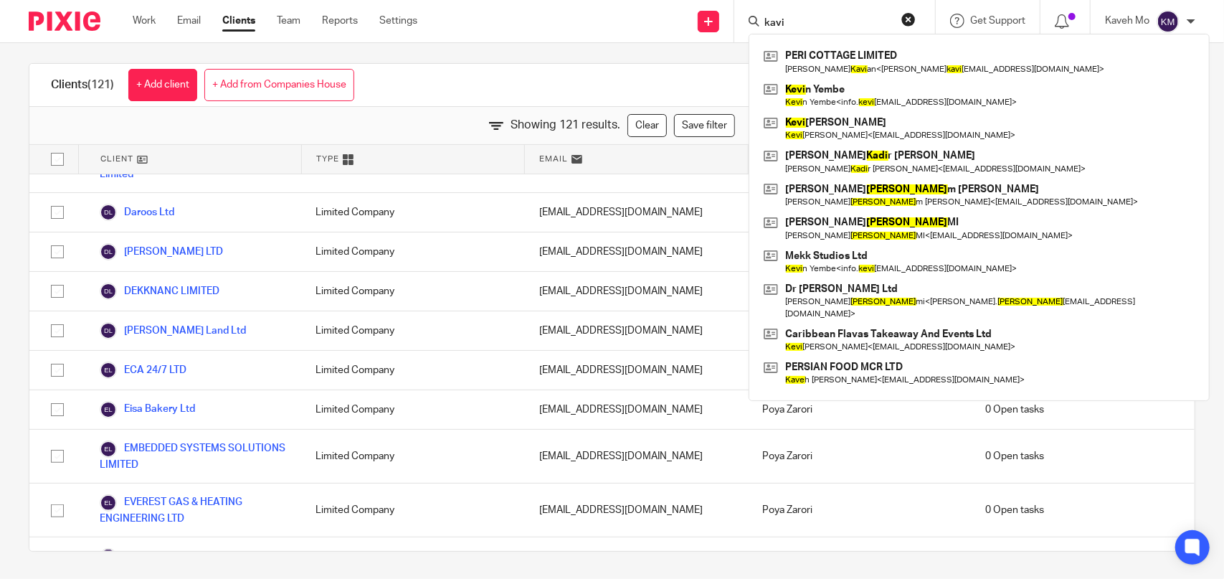
type input "kavi"
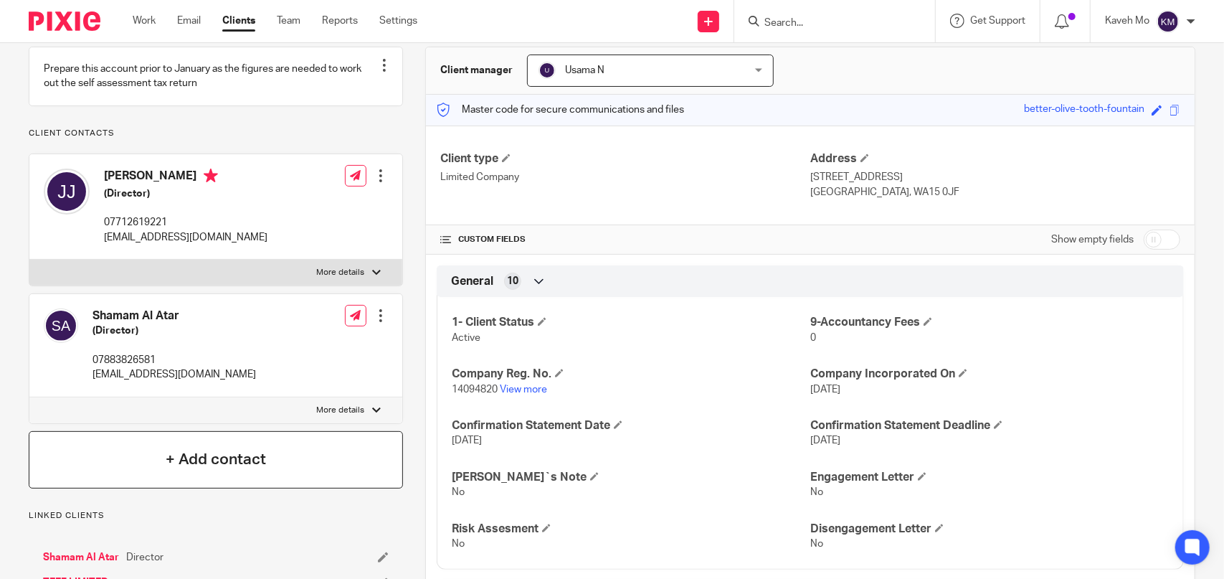
scroll to position [143, 0]
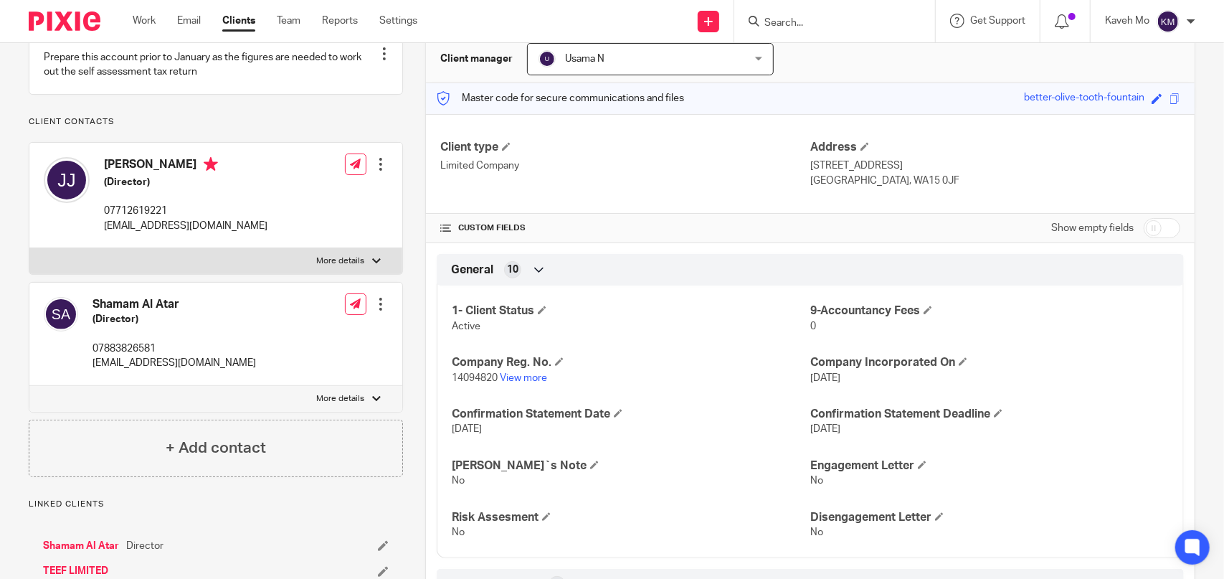
click at [357, 404] on p "More details" at bounding box center [341, 398] width 48 height 11
click at [29, 386] on input "More details" at bounding box center [29, 385] width 1 height 1
checkbox input "true"
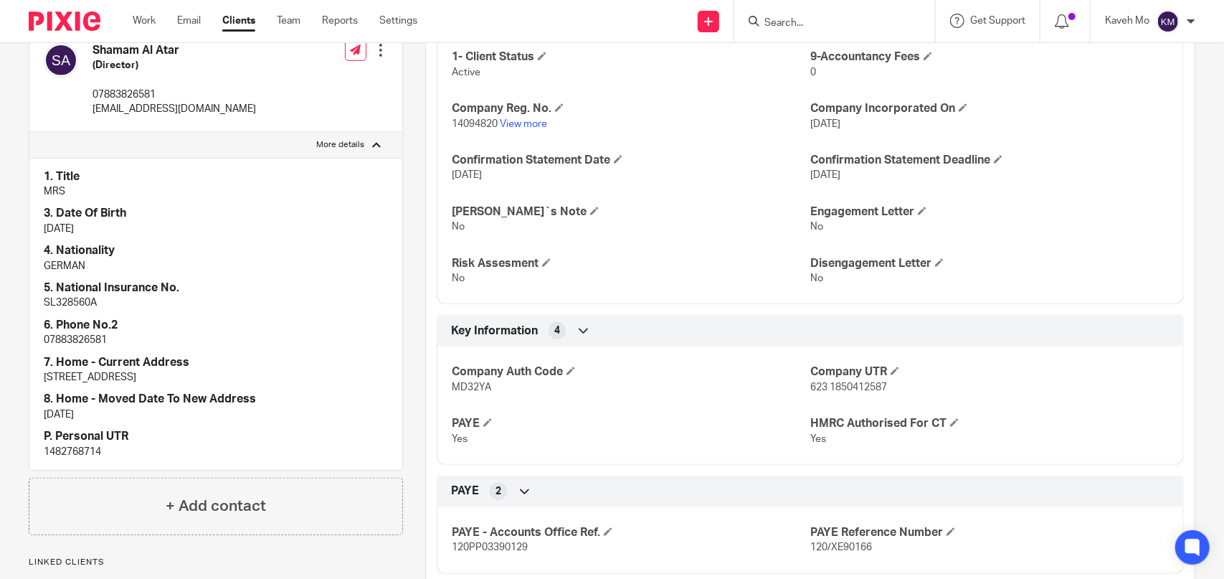
scroll to position [502, 0]
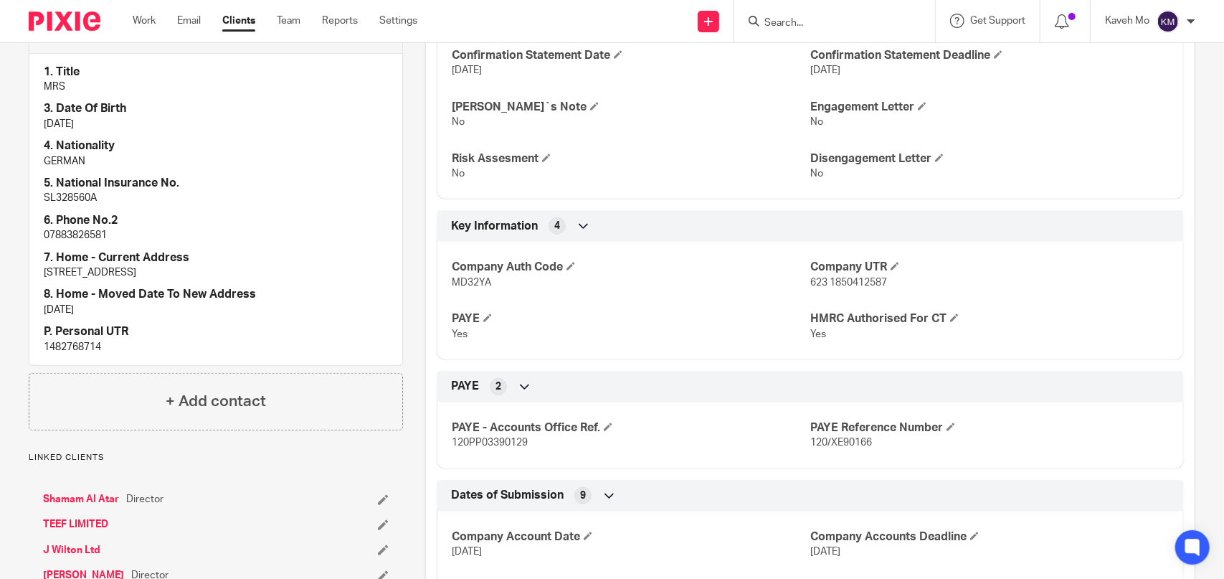
click at [67, 354] on p "1482768714" at bounding box center [216, 347] width 344 height 14
copy p "1482768714"
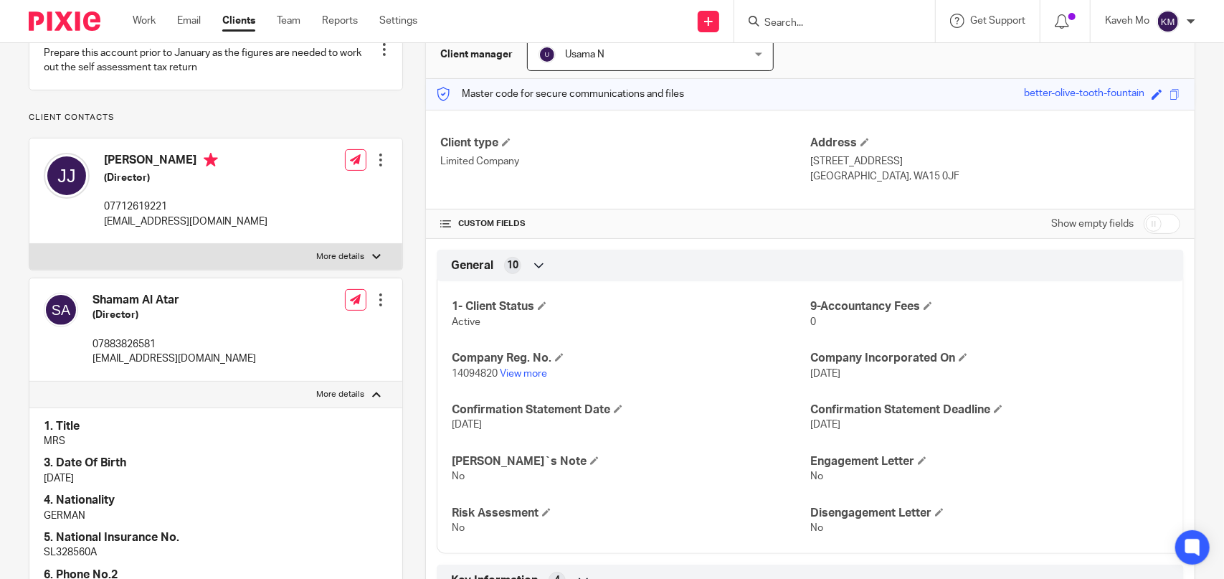
scroll to position [143, 0]
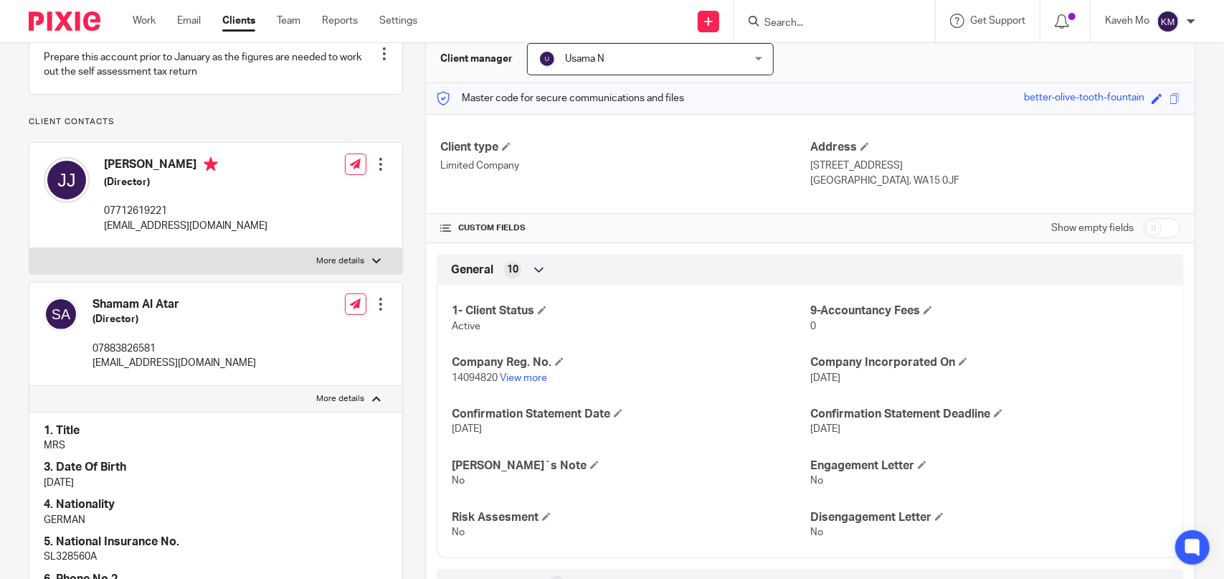
click at [811, 24] on input "Search" at bounding box center [827, 23] width 129 height 13
type input "uniqu"
click at [789, 61] on link at bounding box center [881, 61] width 242 height 33
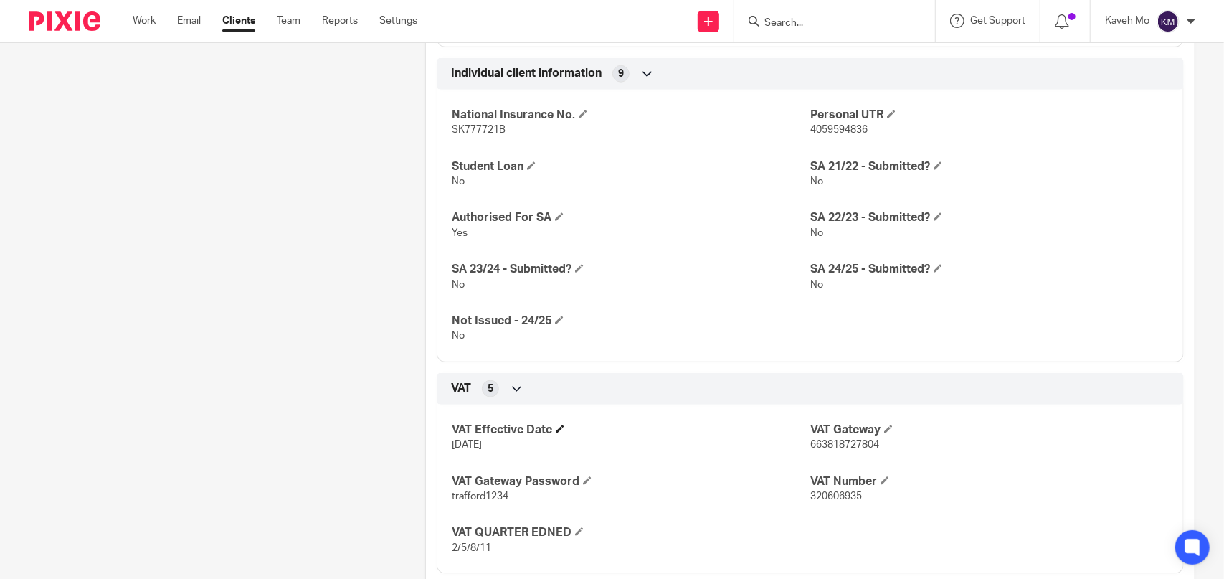
scroll to position [1147, 0]
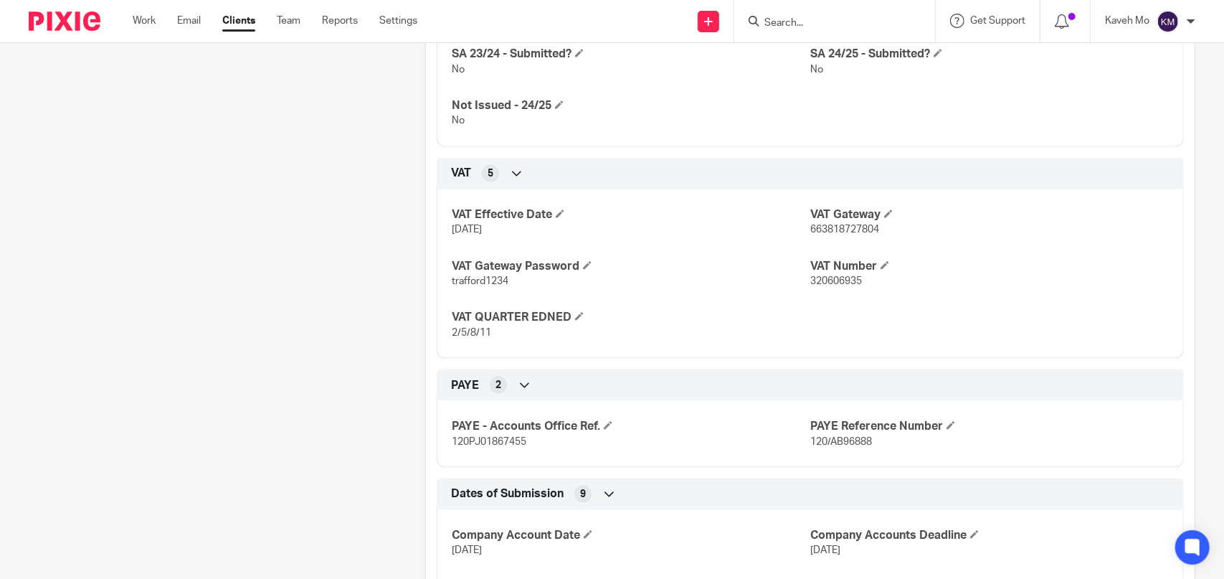
click at [502, 437] on span "120PJ01867455" at bounding box center [489, 442] width 75 height 10
copy p "120PJ01867455"
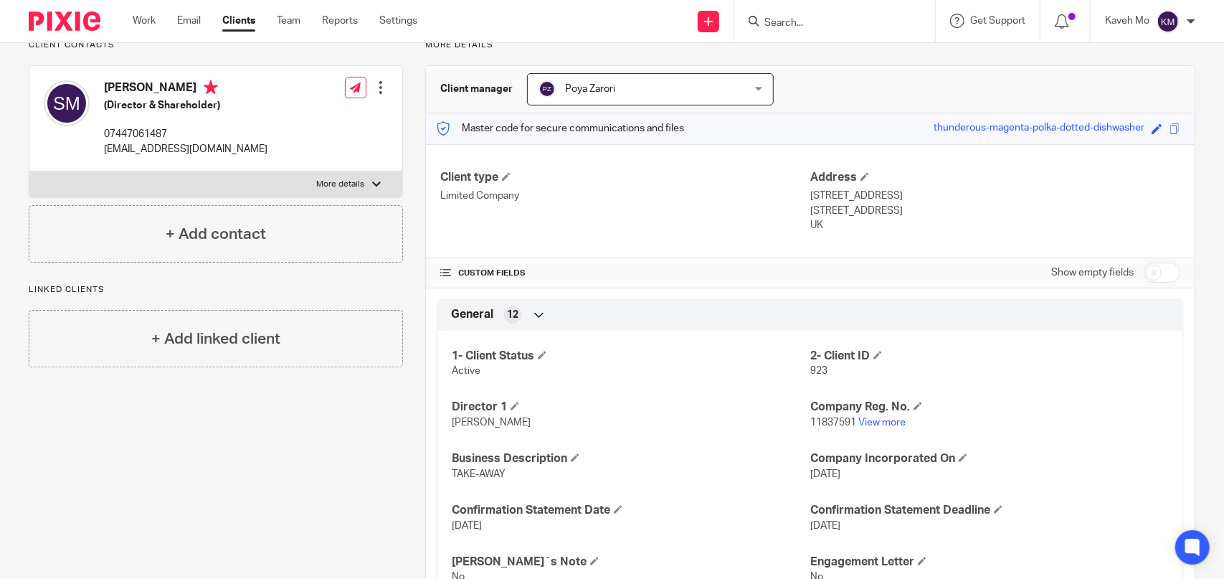
scroll to position [0, 0]
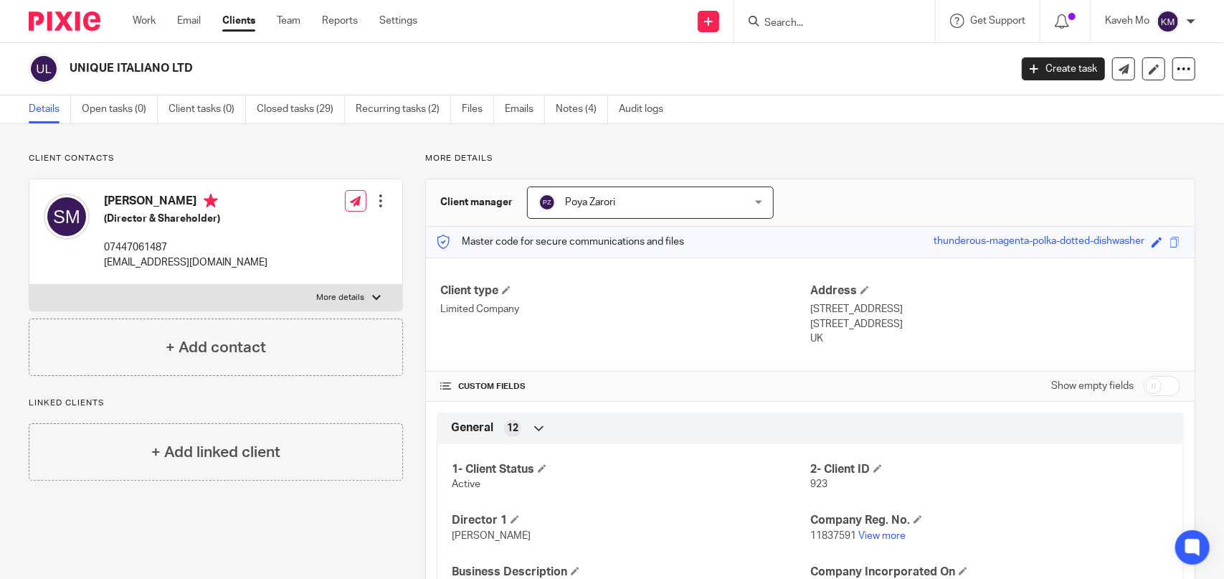
click at [779, 22] on input "Search" at bounding box center [827, 23] width 129 height 13
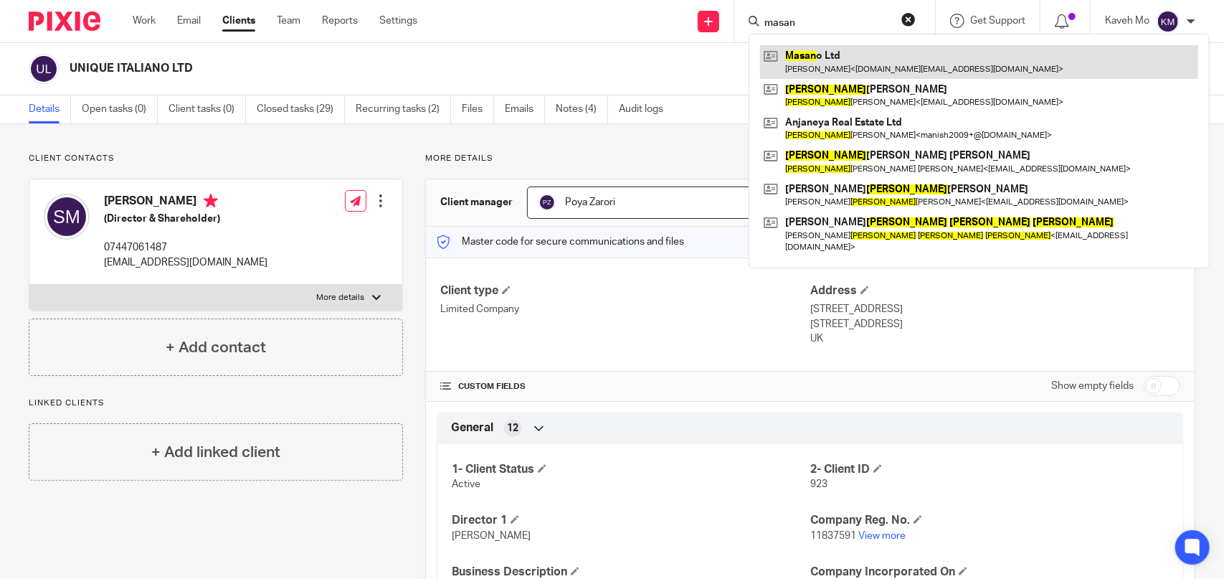
type input "masan"
click at [818, 67] on link at bounding box center [979, 61] width 438 height 33
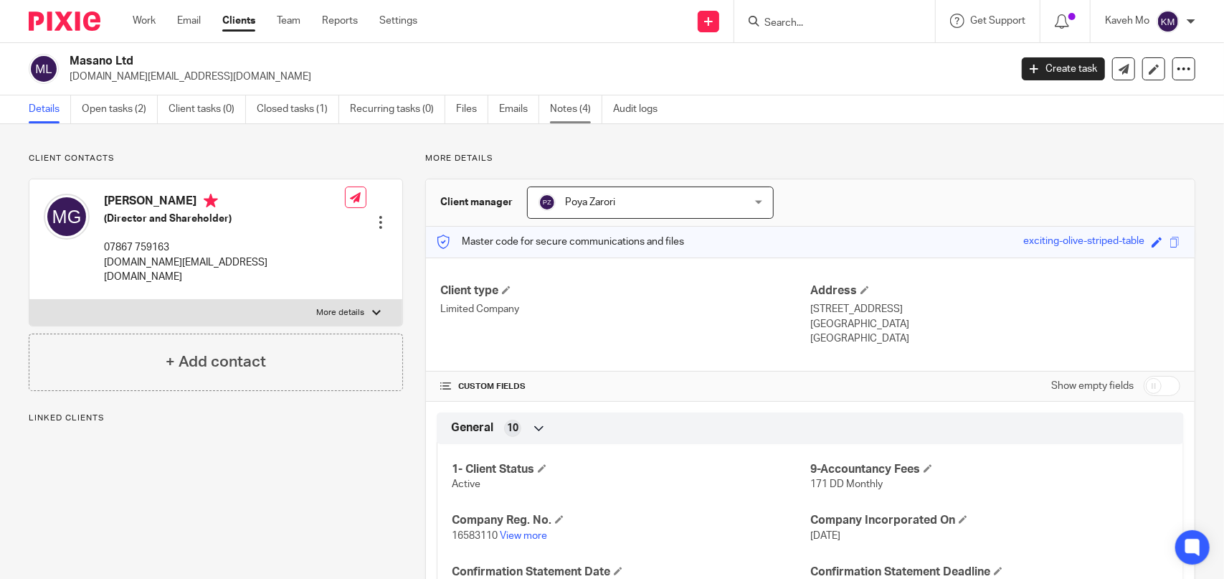
click at [558, 111] on link "Notes (4)" at bounding box center [576, 109] width 52 height 28
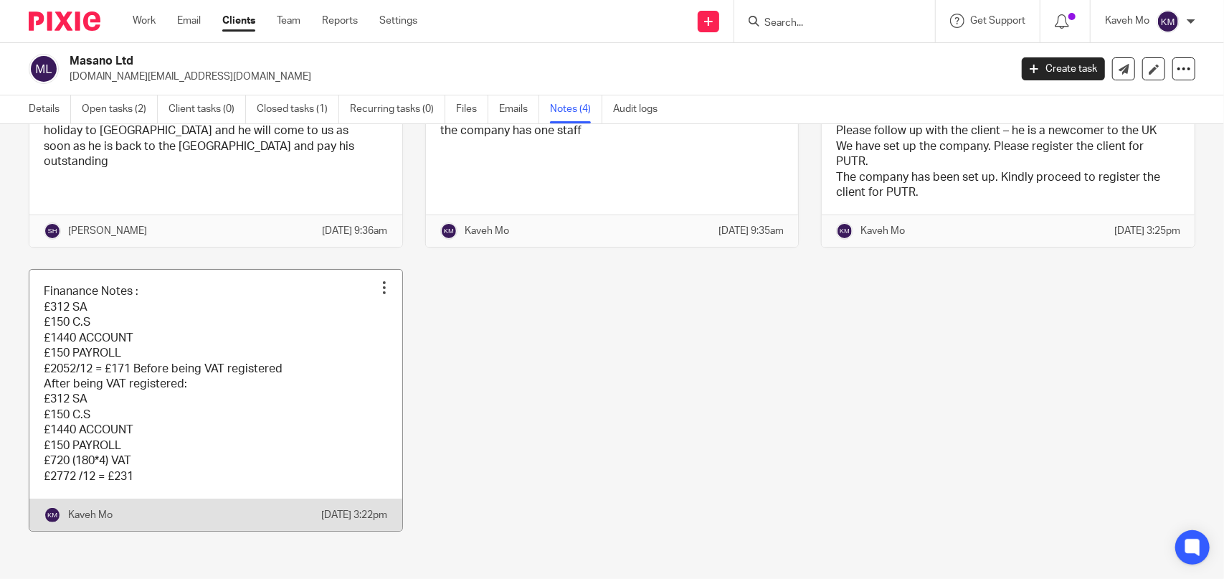
scroll to position [114, 0]
click at [184, 354] on link at bounding box center [215, 399] width 373 height 261
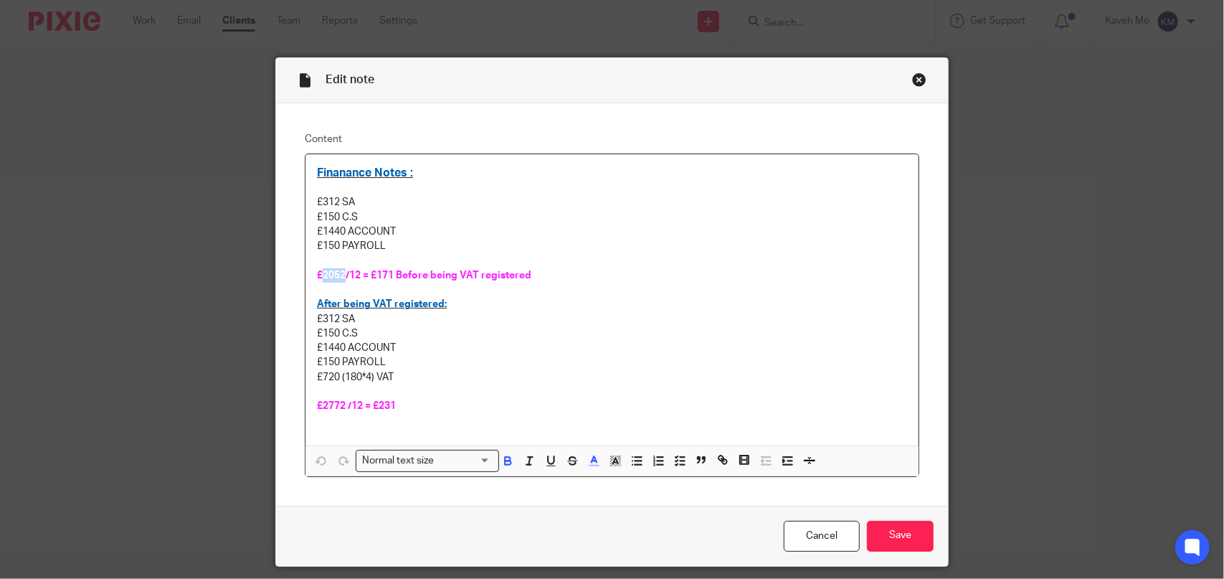
drag, startPoint x: 316, startPoint y: 272, endPoint x: 340, endPoint y: 273, distance: 23.7
click at [340, 273] on span "£2052/12 = £171 Before being VAT registered" at bounding box center [424, 275] width 214 height 10
click at [392, 240] on p "£150 PAYROLL" at bounding box center [612, 246] width 590 height 14
drag, startPoint x: 369, startPoint y: 273, endPoint x: 390, endPoint y: 274, distance: 21.5
click at [390, 274] on span "£2052/12 = £171 Before being VAT registered" at bounding box center [424, 275] width 214 height 10
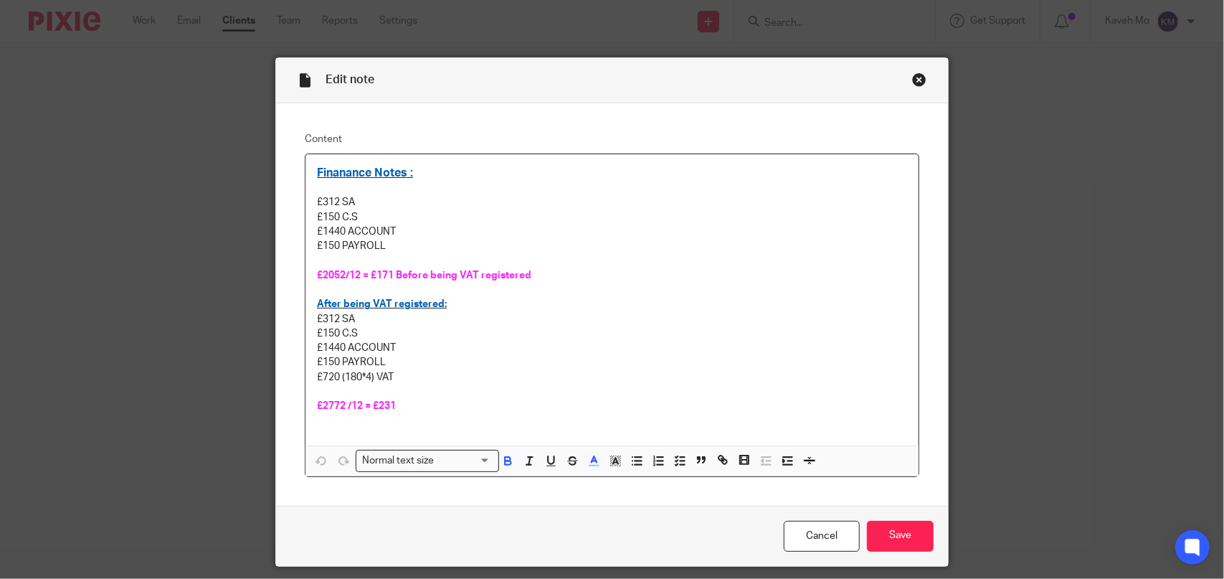
click at [463, 332] on p "£150 C.S" at bounding box center [612, 333] width 590 height 14
click at [896, 84] on div "Edit note" at bounding box center [612, 80] width 672 height 45
click at [916, 78] on div "Close this dialog window" at bounding box center [919, 79] width 14 height 14
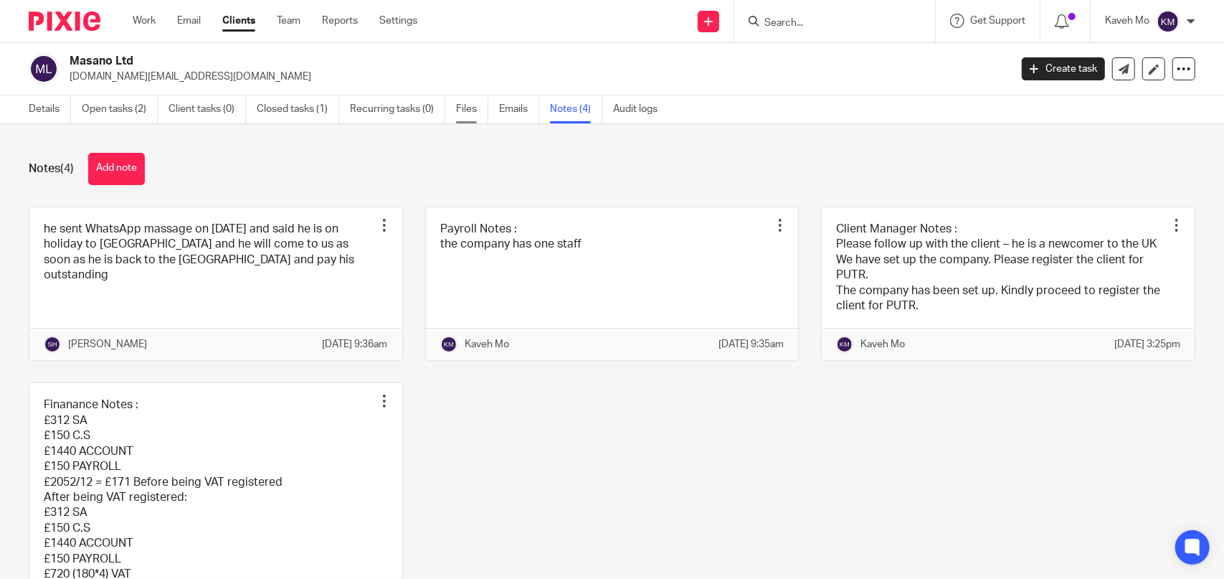
click at [469, 108] on link "Files" at bounding box center [472, 109] width 32 height 28
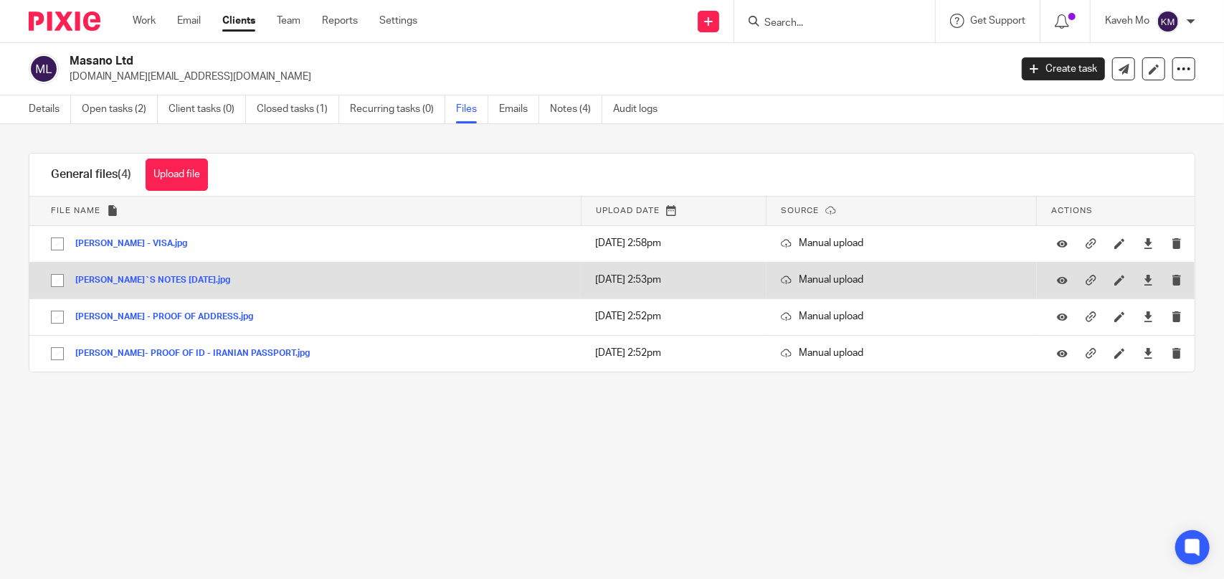
click at [147, 278] on button "SAMAN`S NOTES 03.07.2025.jpg" at bounding box center [158, 280] width 166 height 10
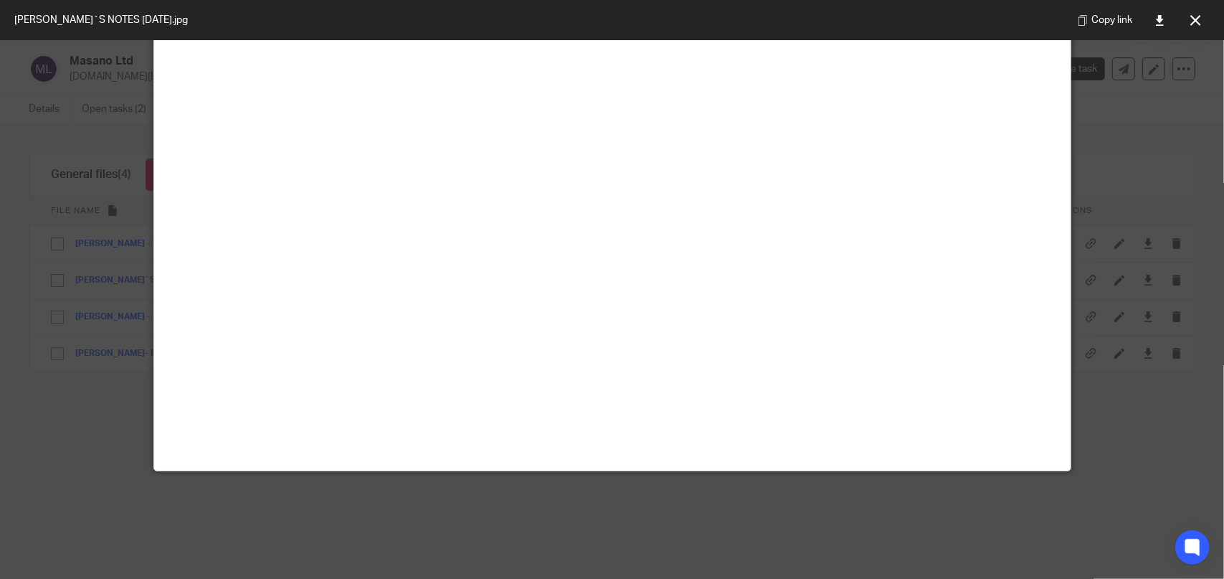
scroll to position [502, 0]
click at [1196, 24] on icon at bounding box center [1195, 20] width 11 height 11
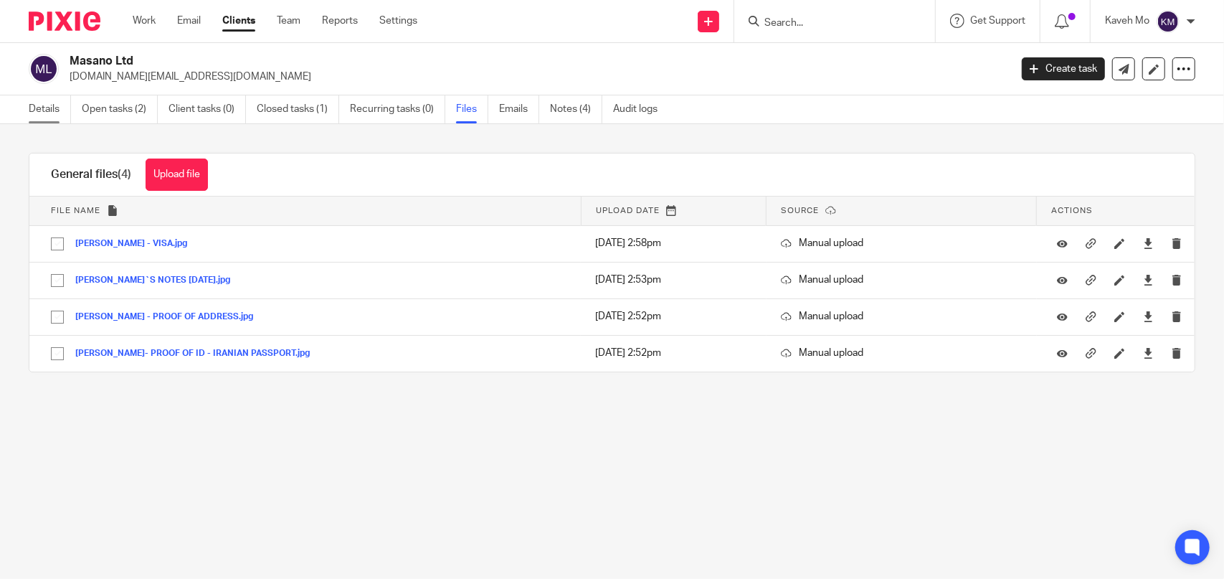
click at [45, 103] on link "Details" at bounding box center [50, 109] width 42 height 28
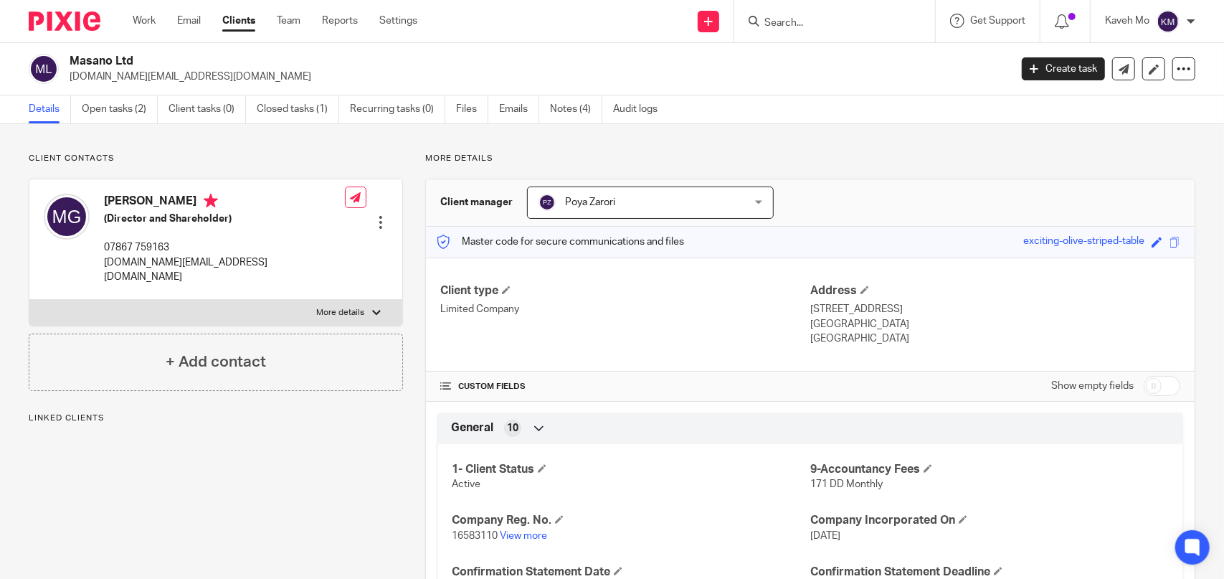
scroll to position [215, 0]
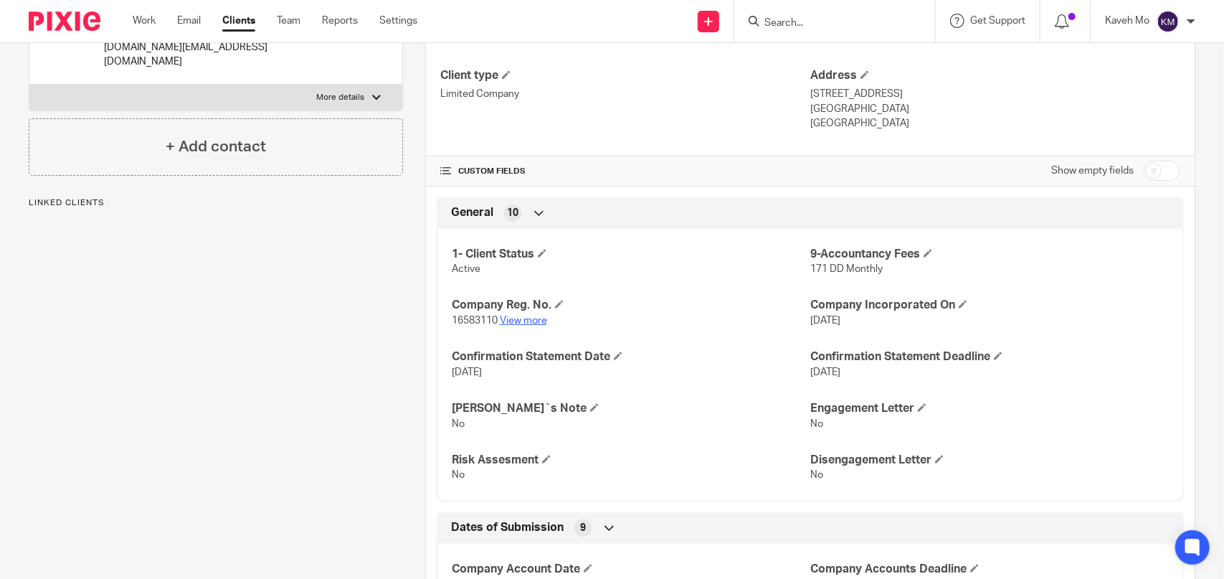
click at [515, 322] on link "View more" at bounding box center [523, 321] width 47 height 10
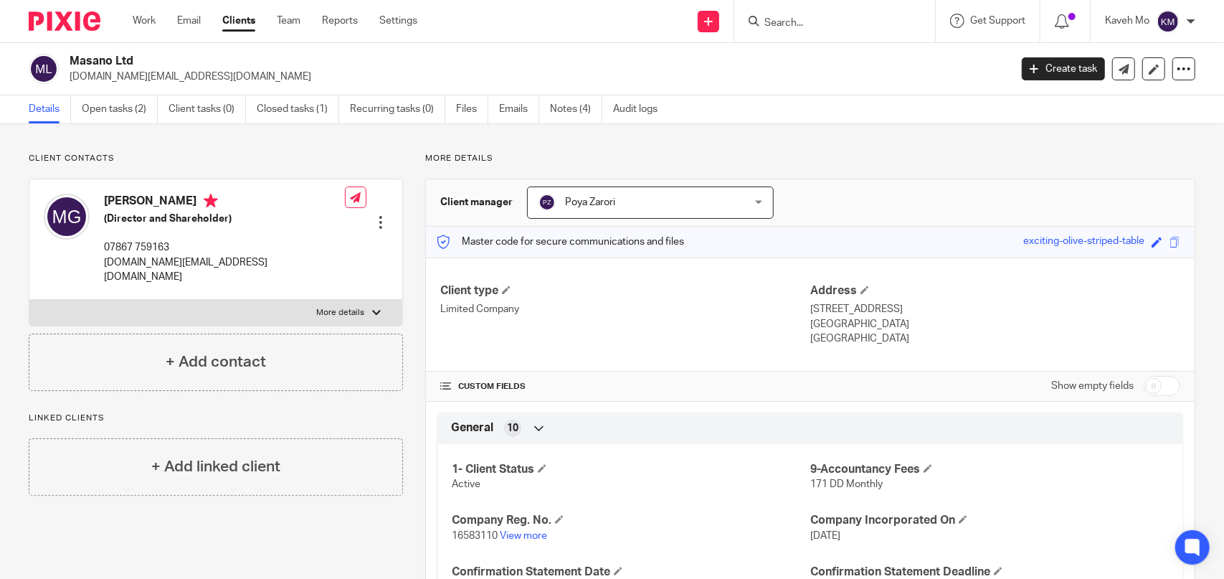
click at [182, 257] on p "[DOMAIN_NAME][EMAIL_ADDRESS][DOMAIN_NAME]" at bounding box center [224, 269] width 241 height 29
copy div "[DOMAIN_NAME][EMAIL_ADDRESS][DOMAIN_NAME]"
click at [559, 110] on link "Notes (4)" at bounding box center [576, 109] width 52 height 28
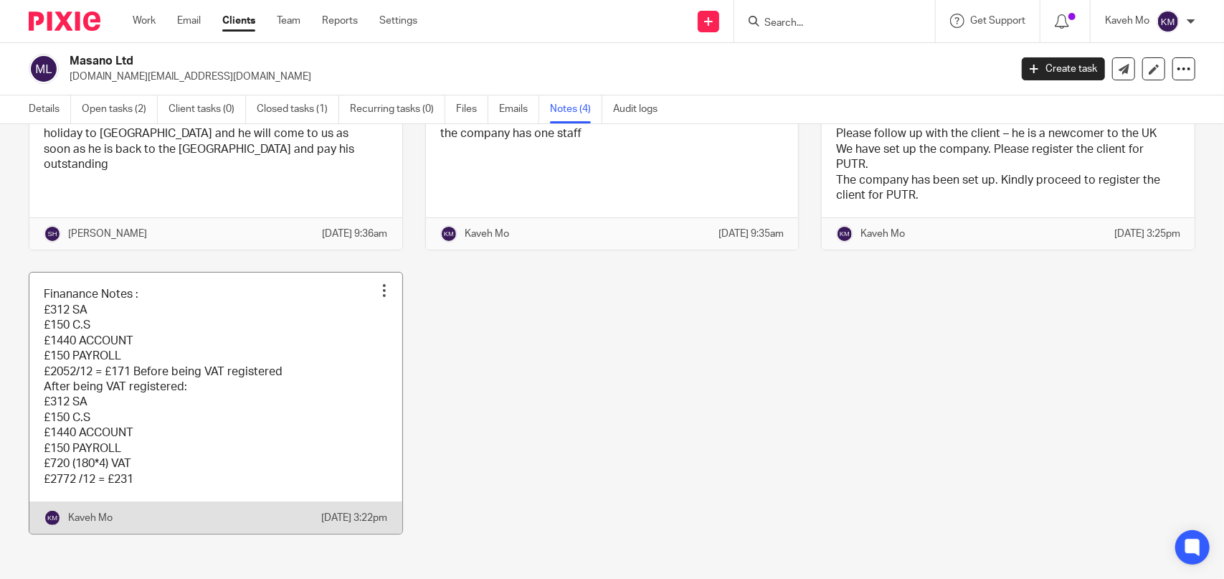
scroll to position [114, 0]
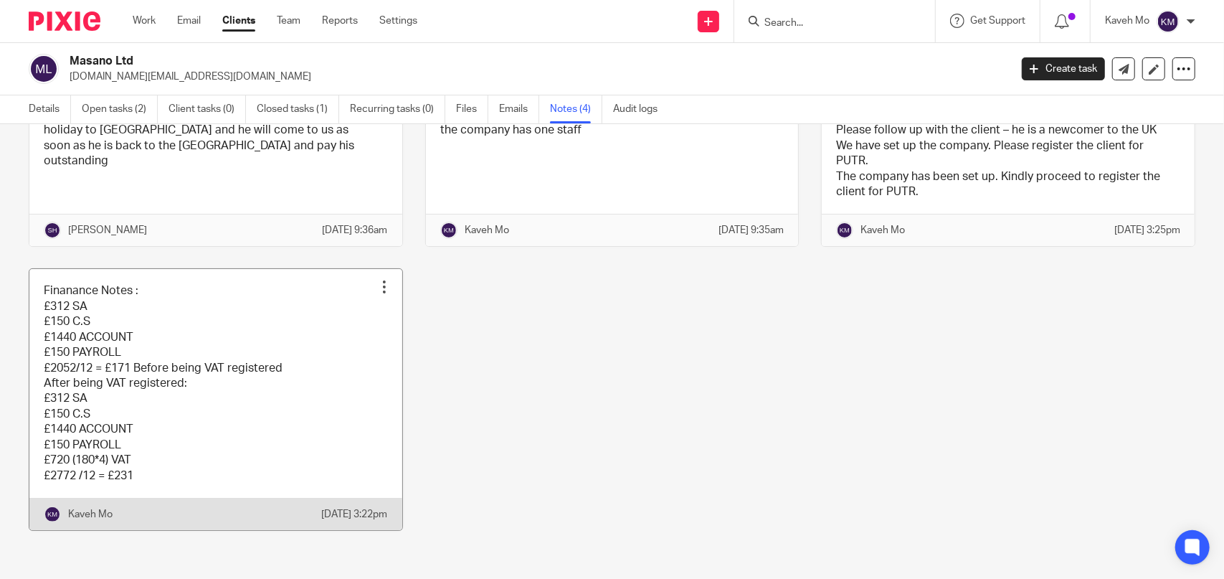
click at [164, 343] on link at bounding box center [215, 399] width 373 height 261
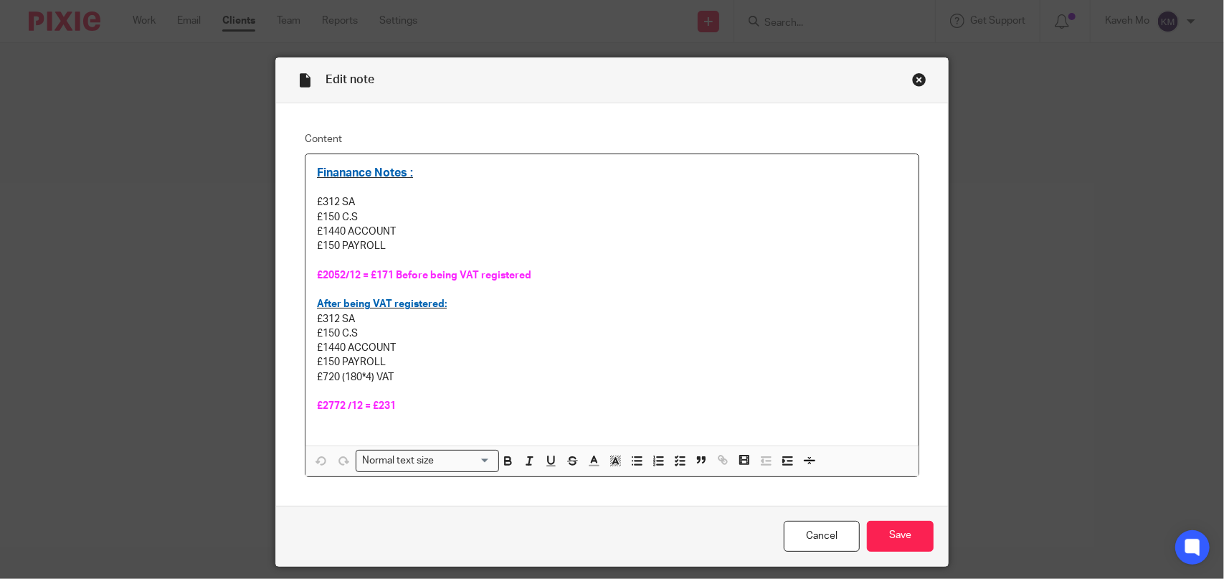
click at [361, 185] on p at bounding box center [612, 188] width 590 height 14
click at [308, 200] on div "Finanance Notes : £150 set up fee £312 SA £150 C.S £1440 ACCOUNT £150 PAYROLL £…" at bounding box center [611, 299] width 613 height 291
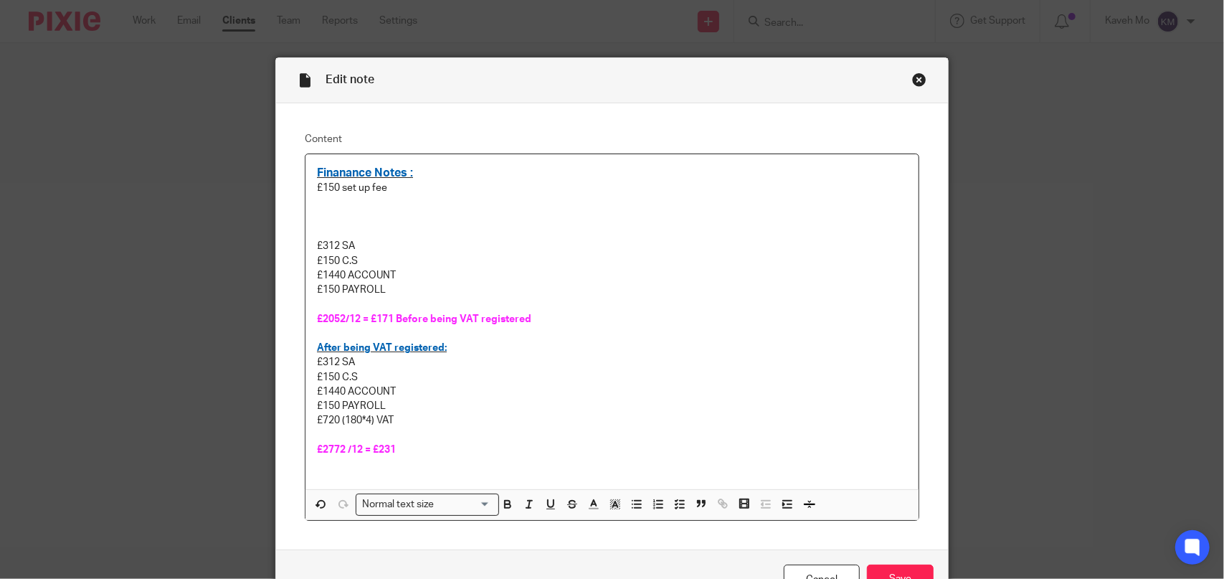
click at [336, 222] on p at bounding box center [612, 217] width 590 height 14
drag, startPoint x: 336, startPoint y: 215, endPoint x: 281, endPoint y: 209, distance: 55.6
click at [281, 209] on div "Content Finanance Notes : £150 set up fee anual £312 SA £150 C.S £1440 ACCOUNT …" at bounding box center [612, 326] width 672 height 446
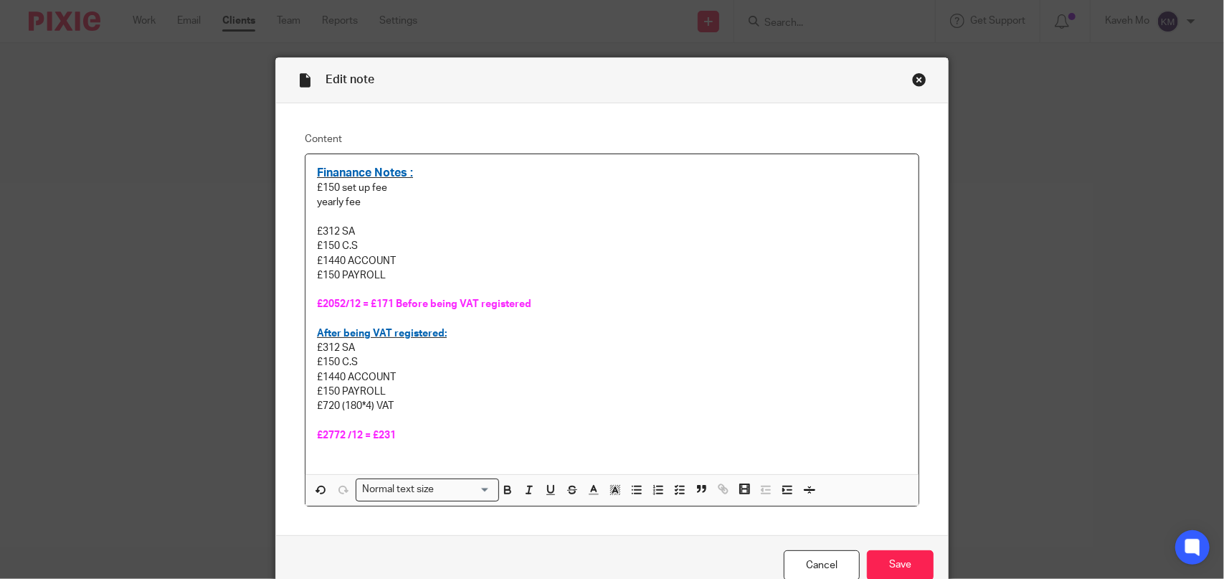
click at [320, 221] on p at bounding box center [612, 217] width 590 height 14
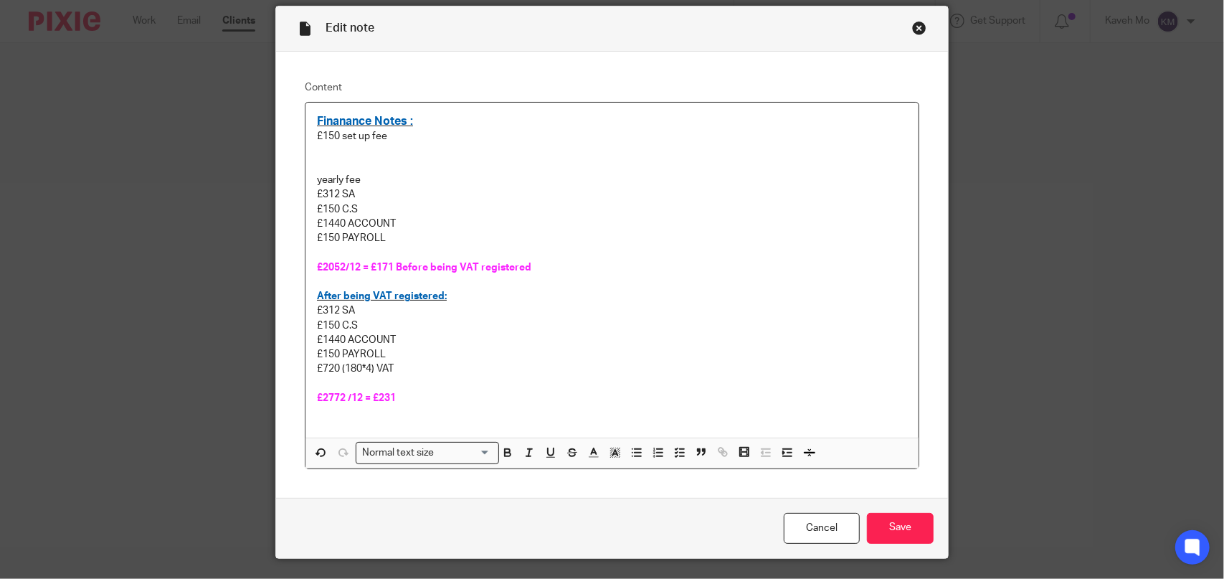
scroll to position [86, 0]
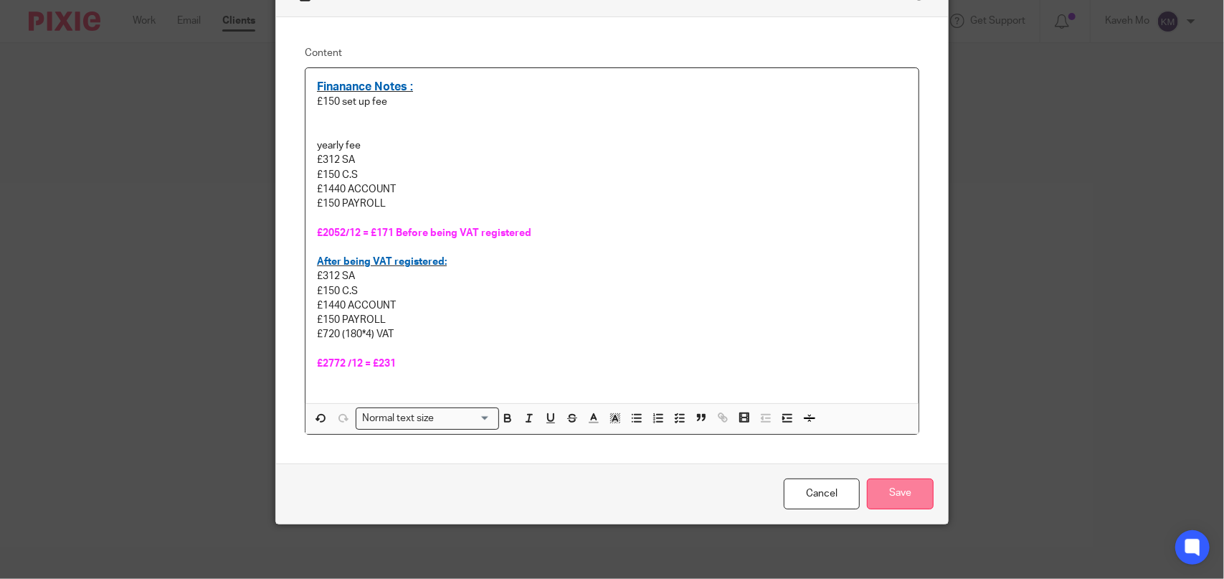
click at [893, 498] on input "Save" at bounding box center [900, 493] width 67 height 31
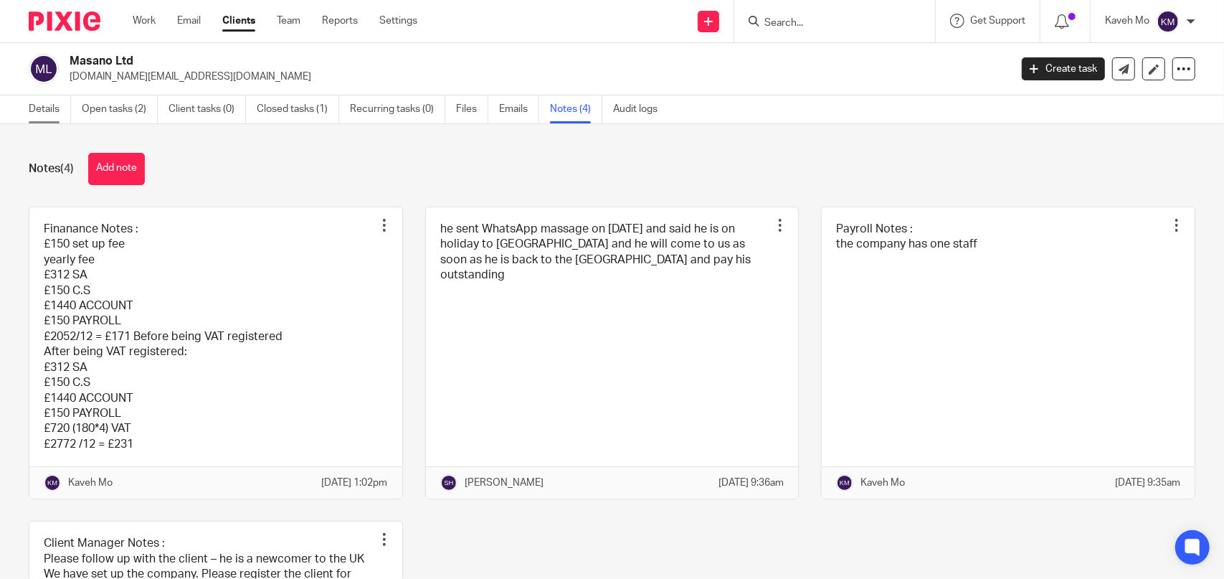
click at [53, 110] on link "Details" at bounding box center [50, 109] width 42 height 28
